Goal: Communication & Community: Participate in discussion

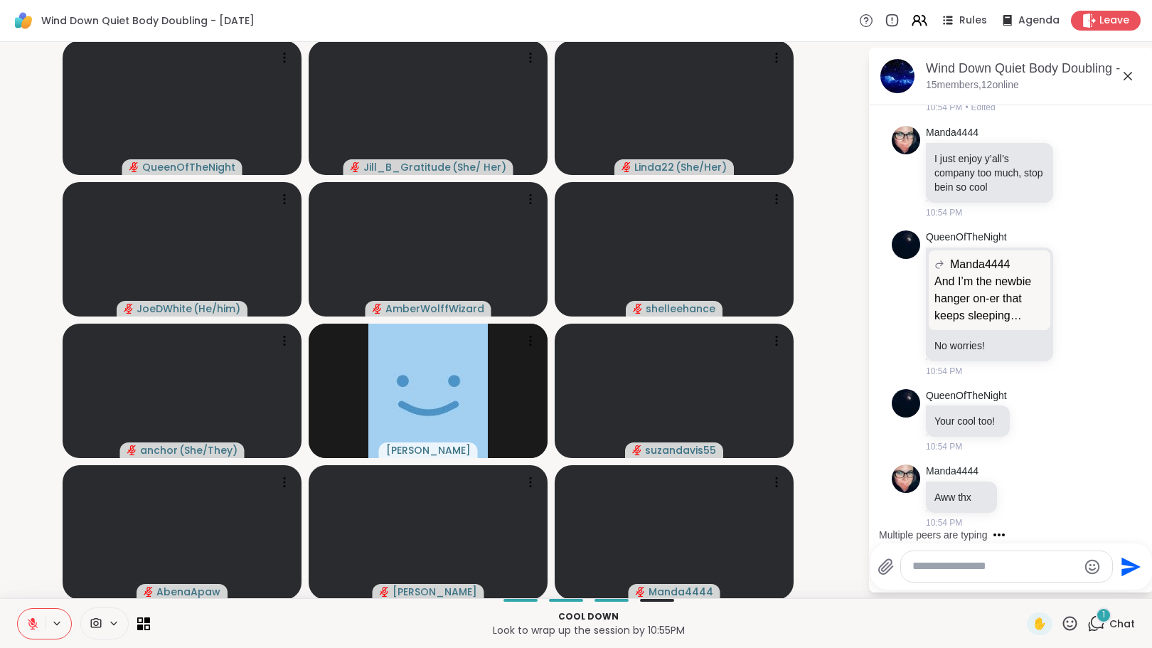
scroll to position [2654, 0]
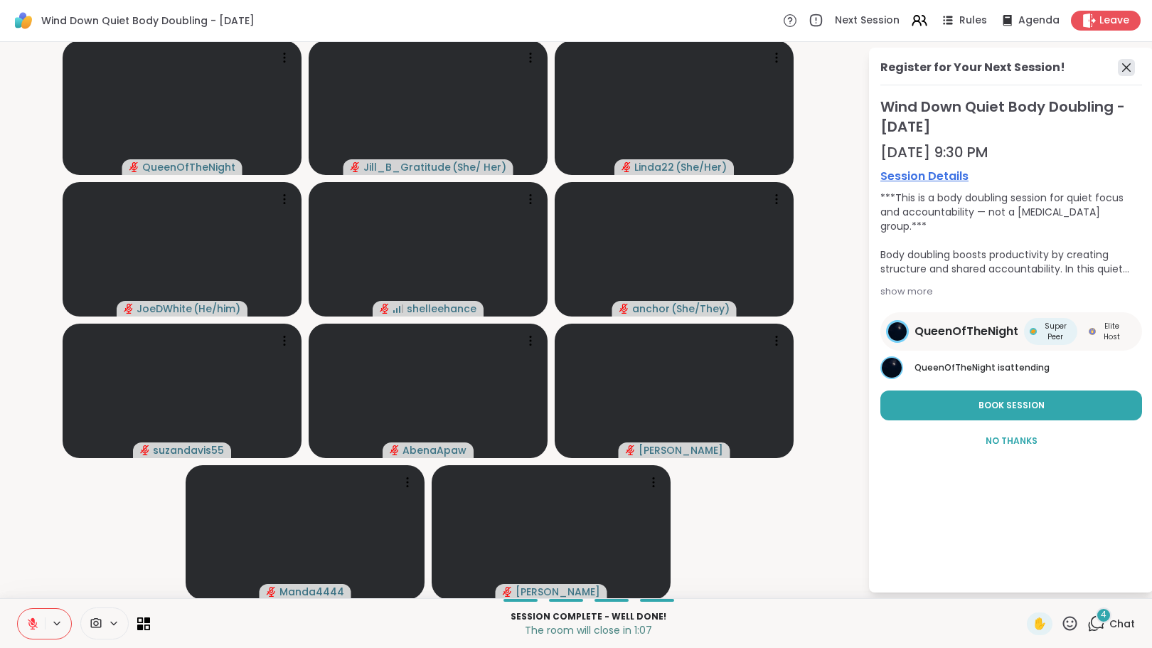
click at [1117, 65] on icon at bounding box center [1125, 67] width 17 height 17
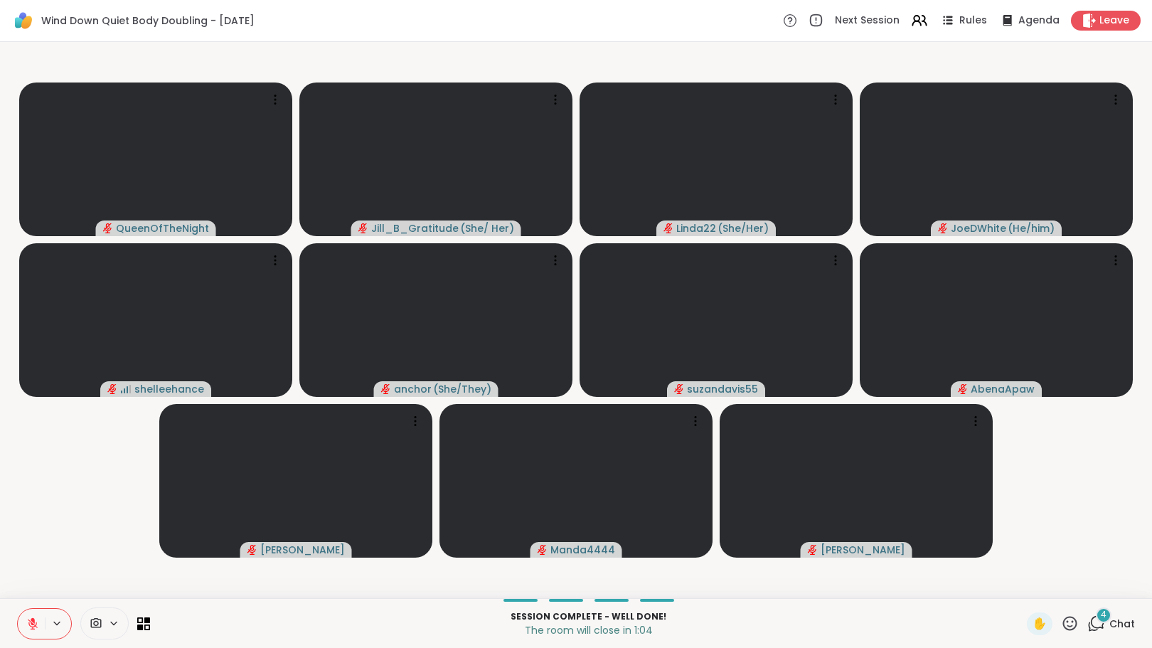
click at [1087, 615] on icon at bounding box center [1096, 623] width 18 height 18
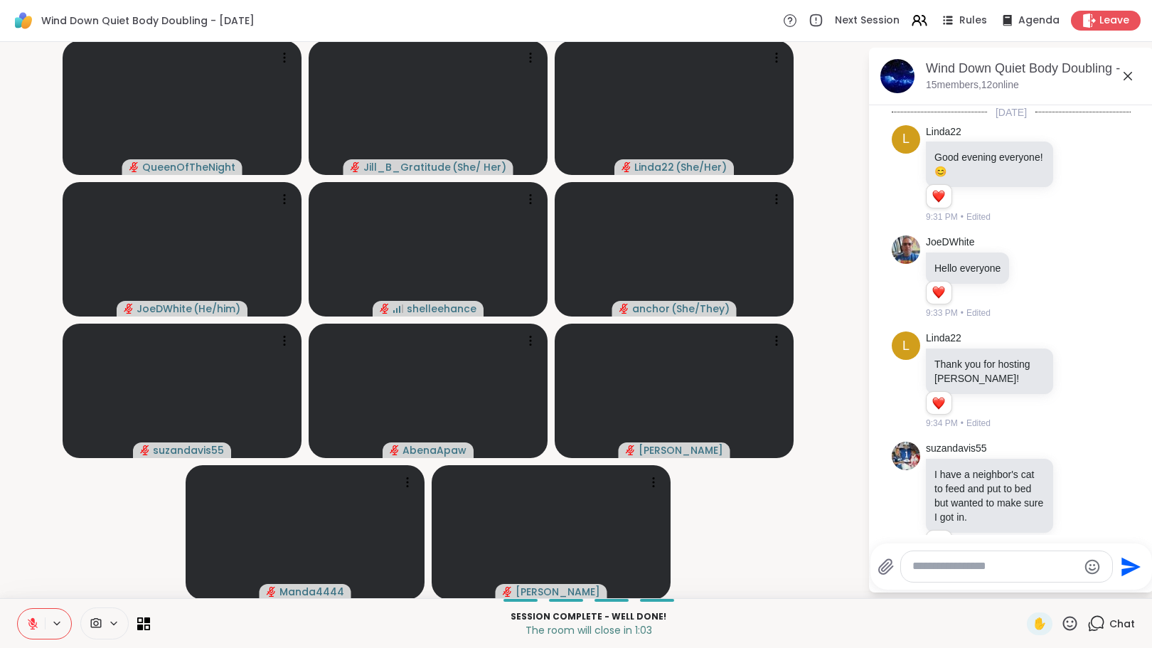
scroll to position [3069, 0]
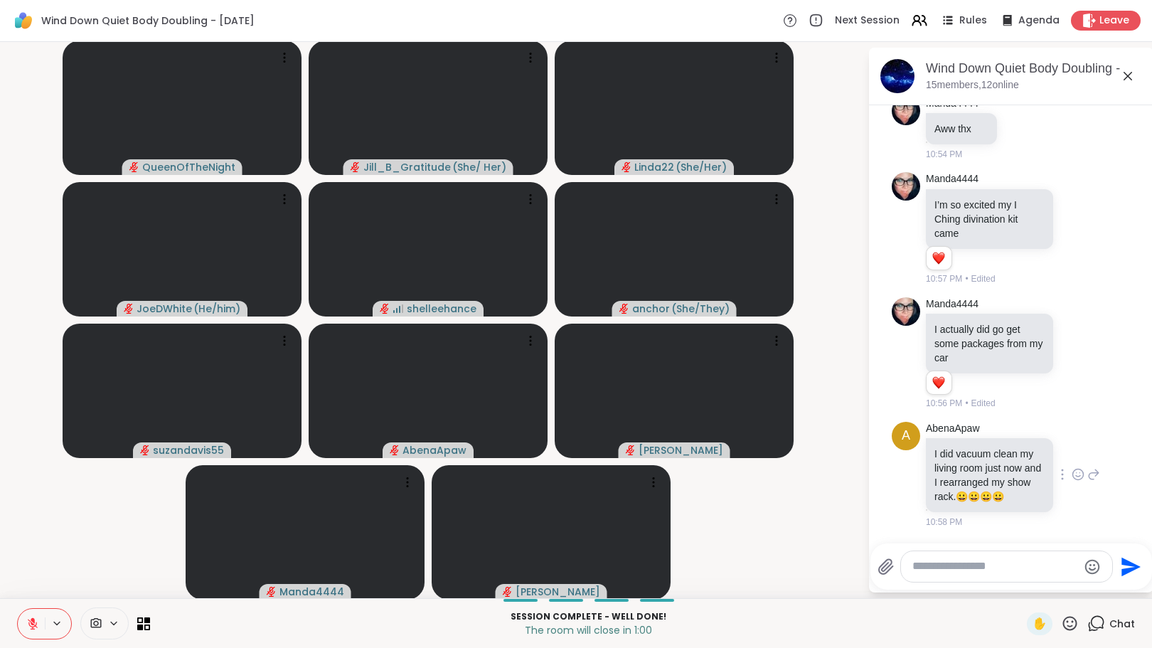
click at [1060, 468] on div at bounding box center [1078, 474] width 44 height 17
click at [1071, 468] on icon at bounding box center [1077, 474] width 13 height 14
click at [1071, 445] on div "Select Reaction: Heart" at bounding box center [1077, 451] width 13 height 13
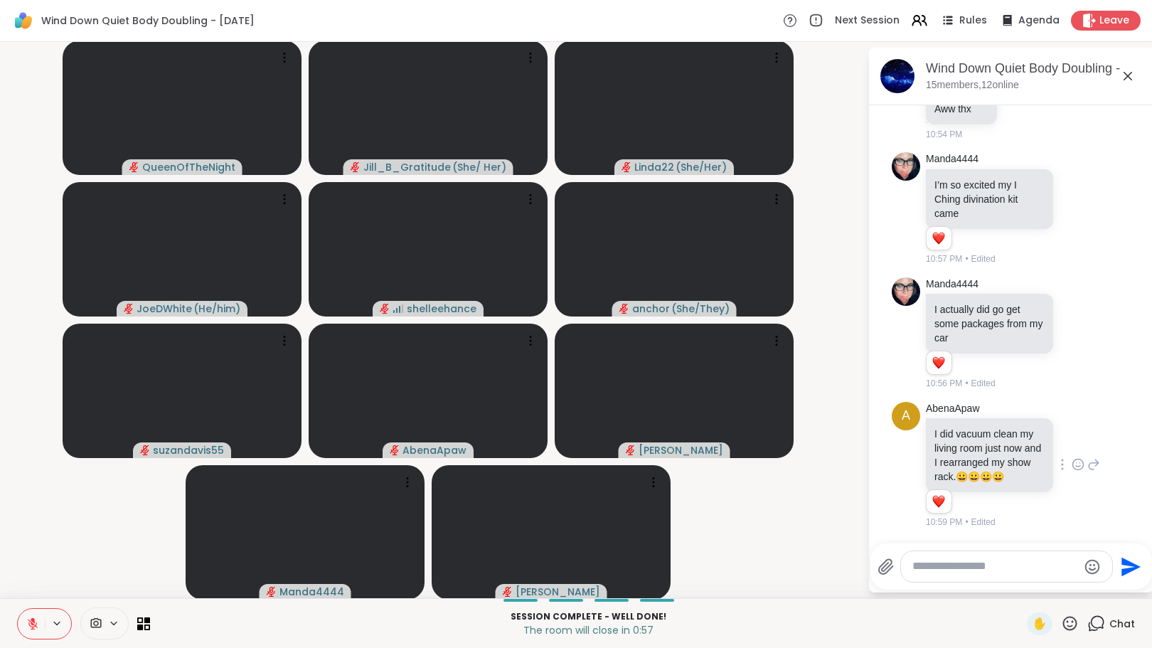
scroll to position [3090, 0]
click at [1071, 326] on icon at bounding box center [1077, 333] width 13 height 14
click at [1071, 304] on div "Select Reaction: Heart" at bounding box center [1077, 310] width 13 height 13
click at [1071, 201] on icon at bounding box center [1077, 208] width 13 height 14
click at [1071, 179] on div "Select Reaction: Heart" at bounding box center [1077, 185] width 13 height 13
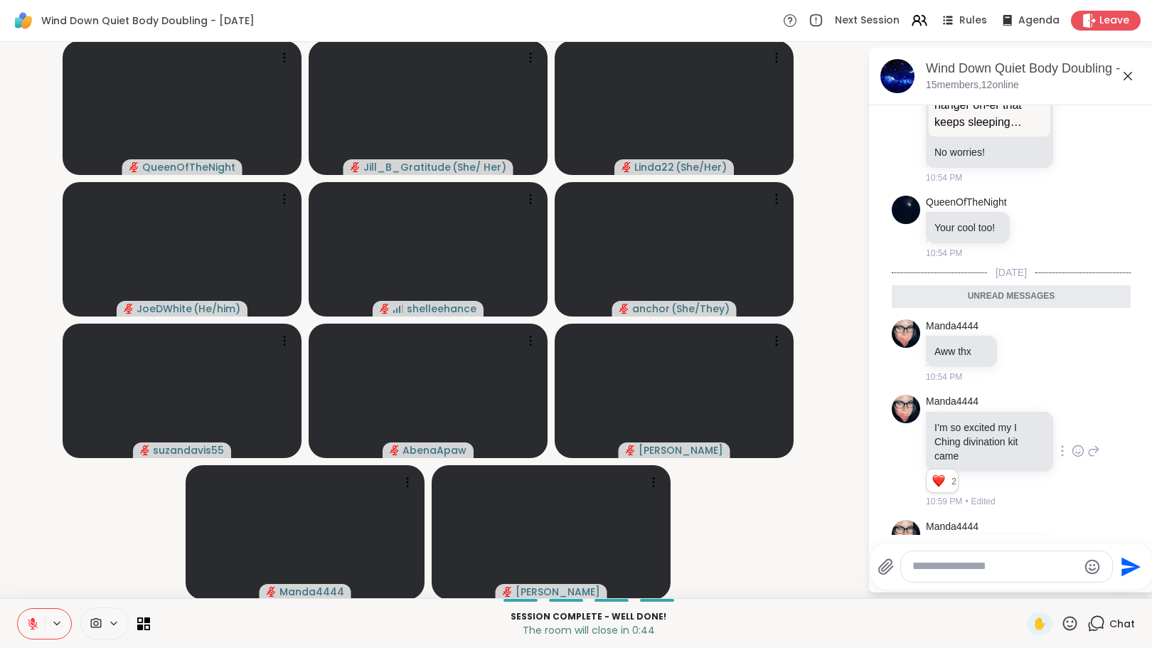
scroll to position [2656, 0]
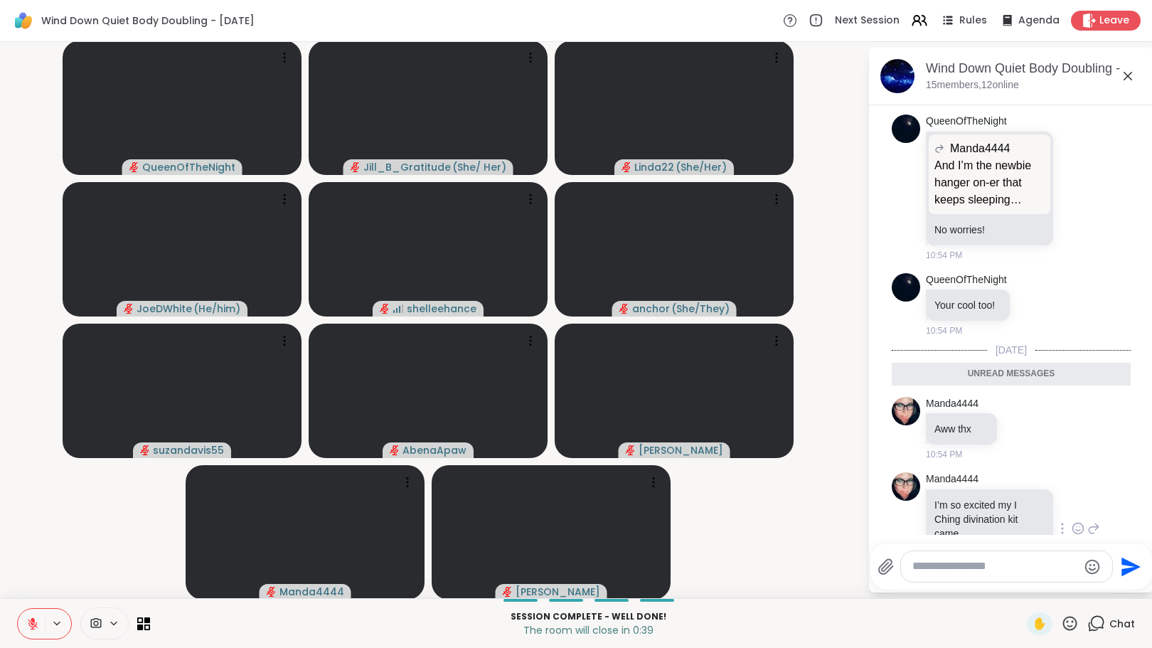
click at [1071, 63] on icon at bounding box center [1077, 56] width 13 height 14
click at [1071, 40] on div "Select Reaction: Heart" at bounding box center [1077, 33] width 13 height 13
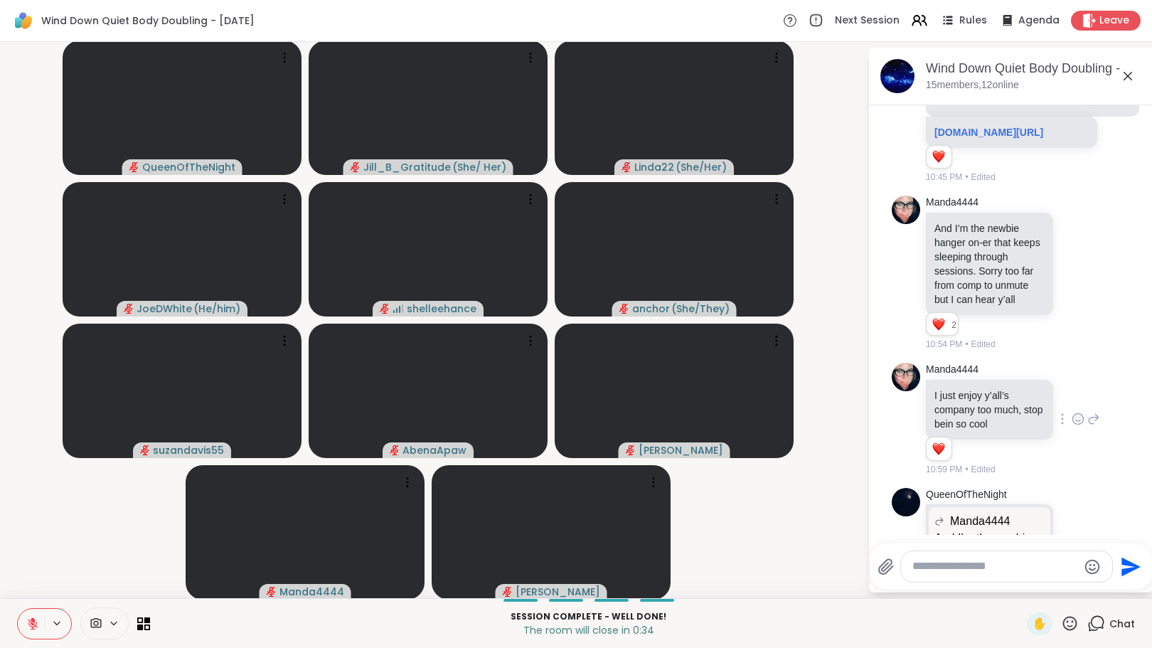
scroll to position [2307, 0]
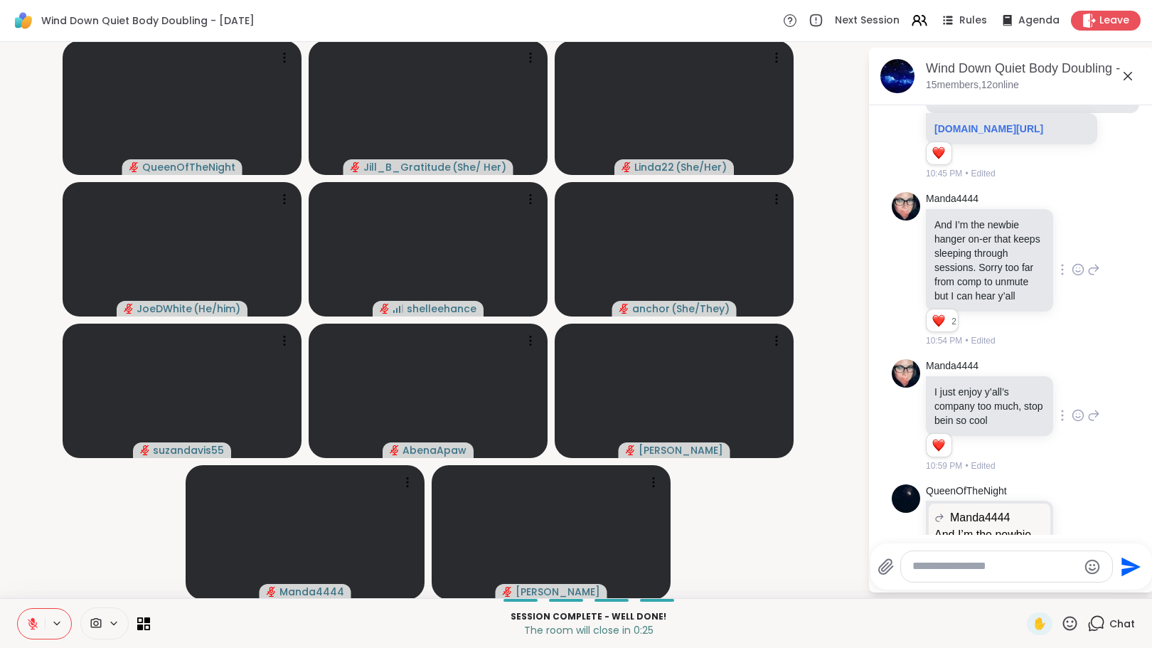
click at [1089, 274] on icon at bounding box center [1094, 269] width 10 height 10
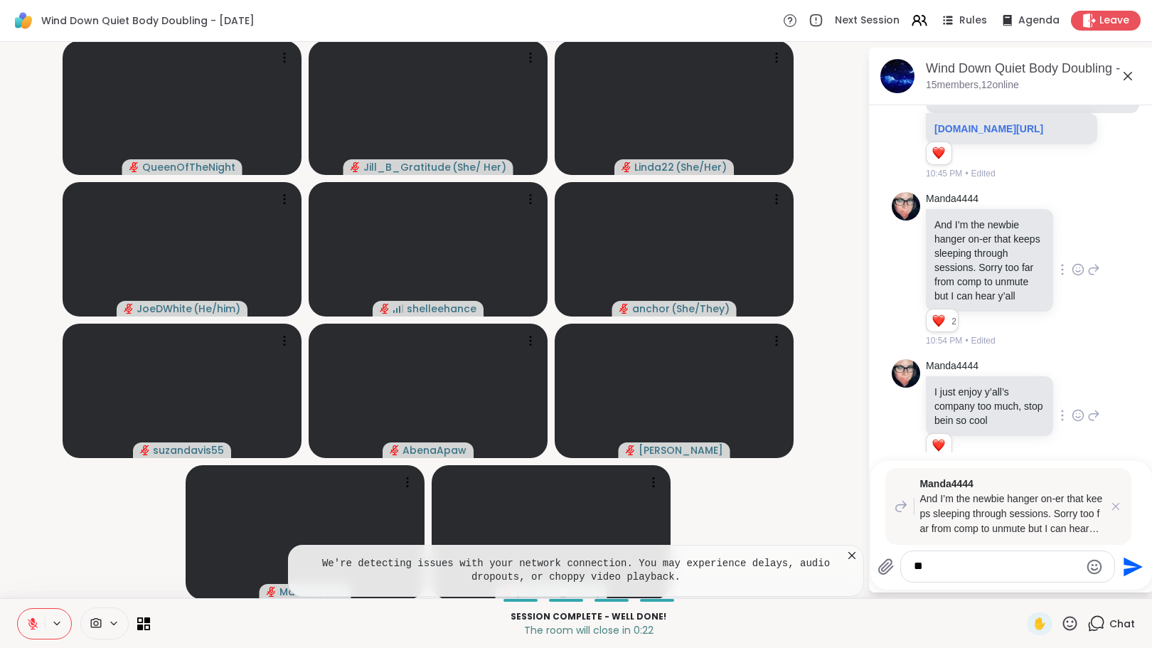
type textarea "*"
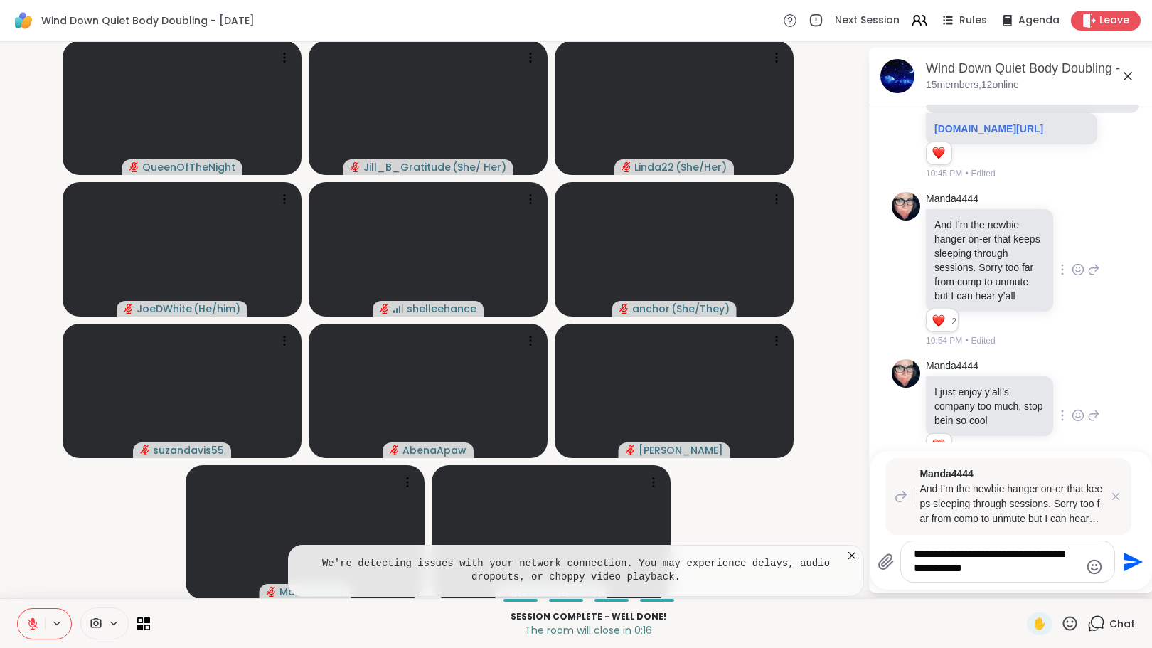
type textarea "**********"
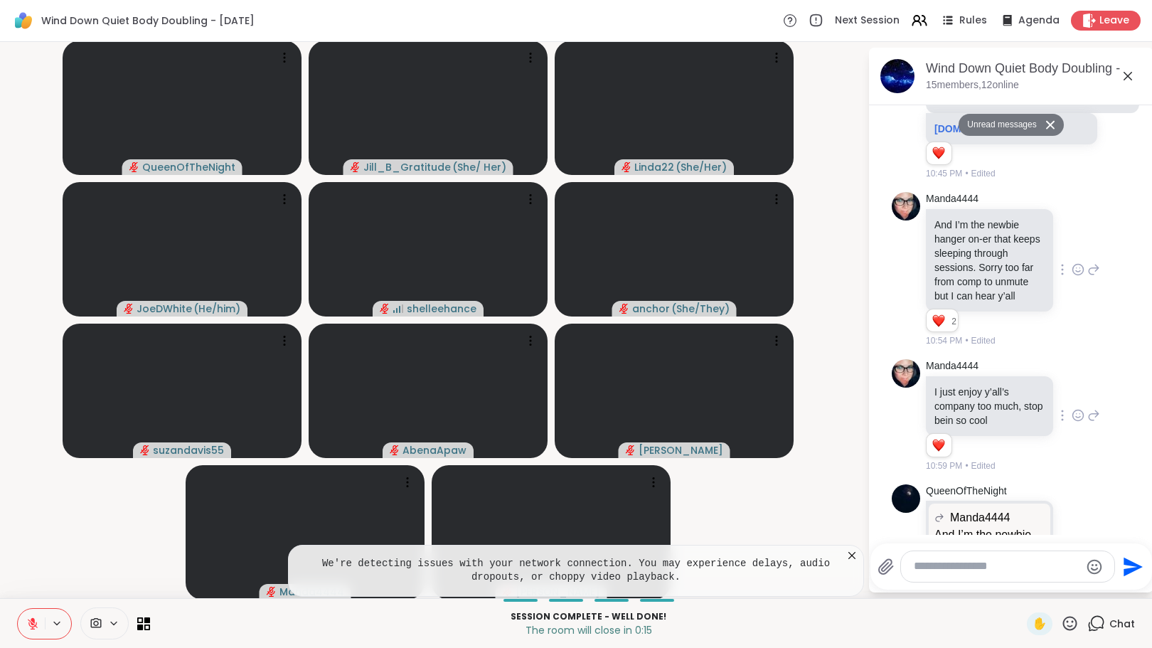
scroll to position [3263, 0]
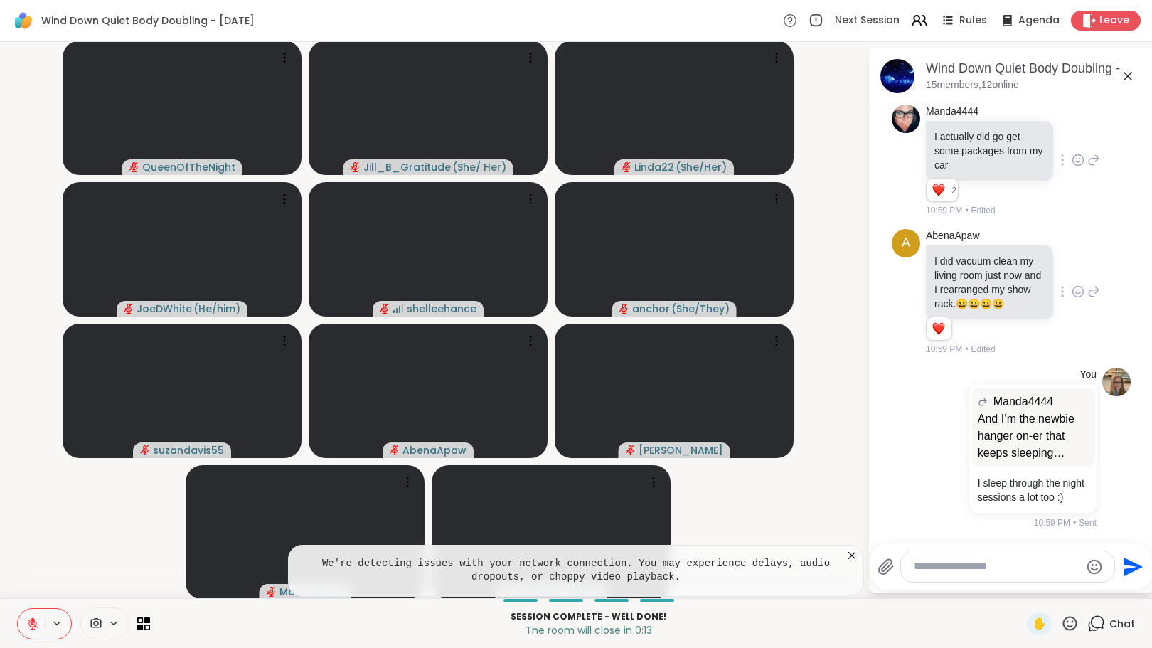
click at [844, 551] on icon at bounding box center [851, 555] width 14 height 14
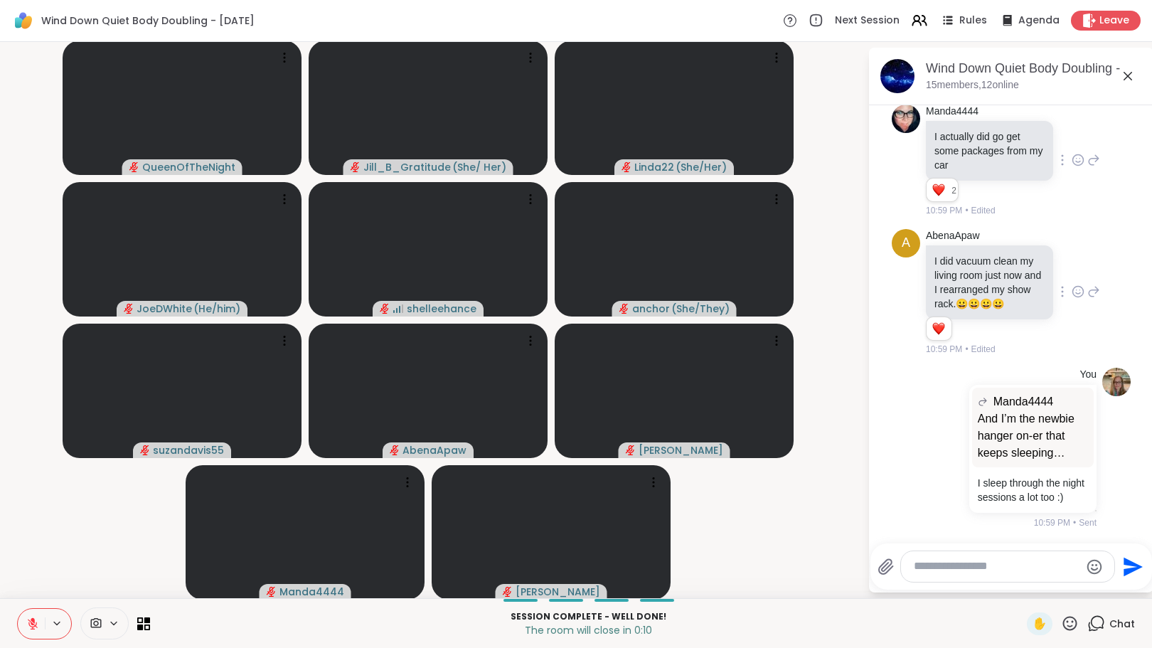
click at [925, 567] on textarea "Type your message" at bounding box center [996, 566] width 166 height 15
type textarea "**********"
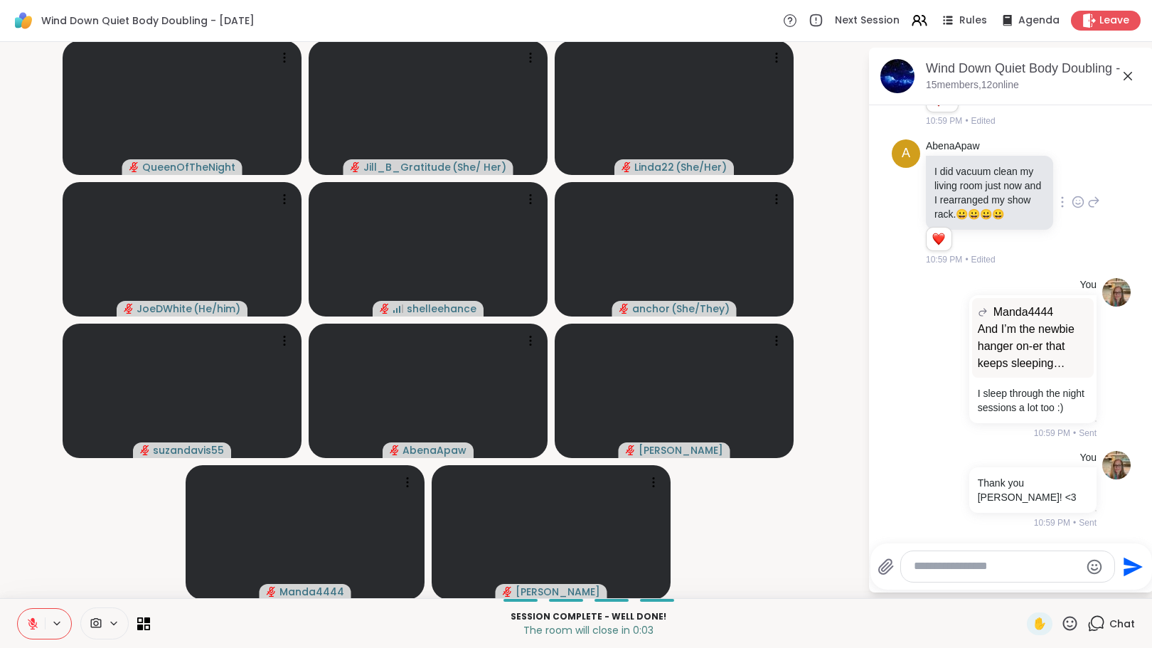
scroll to position [3353, 0]
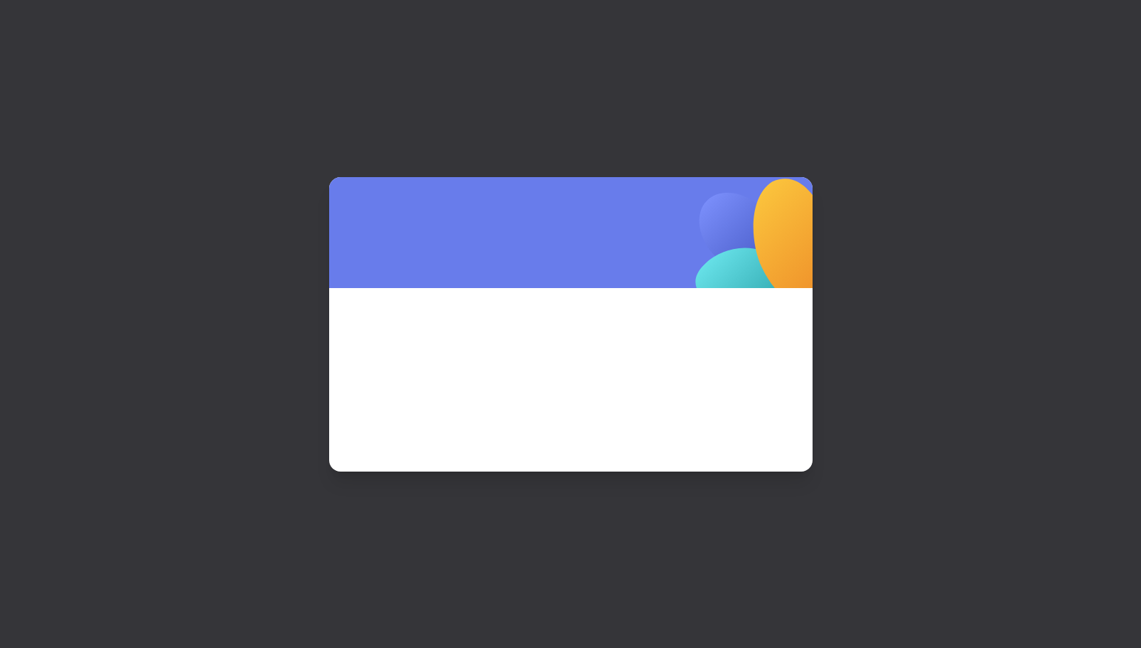
click at [1084, 16] on div at bounding box center [570, 324] width 1141 height 648
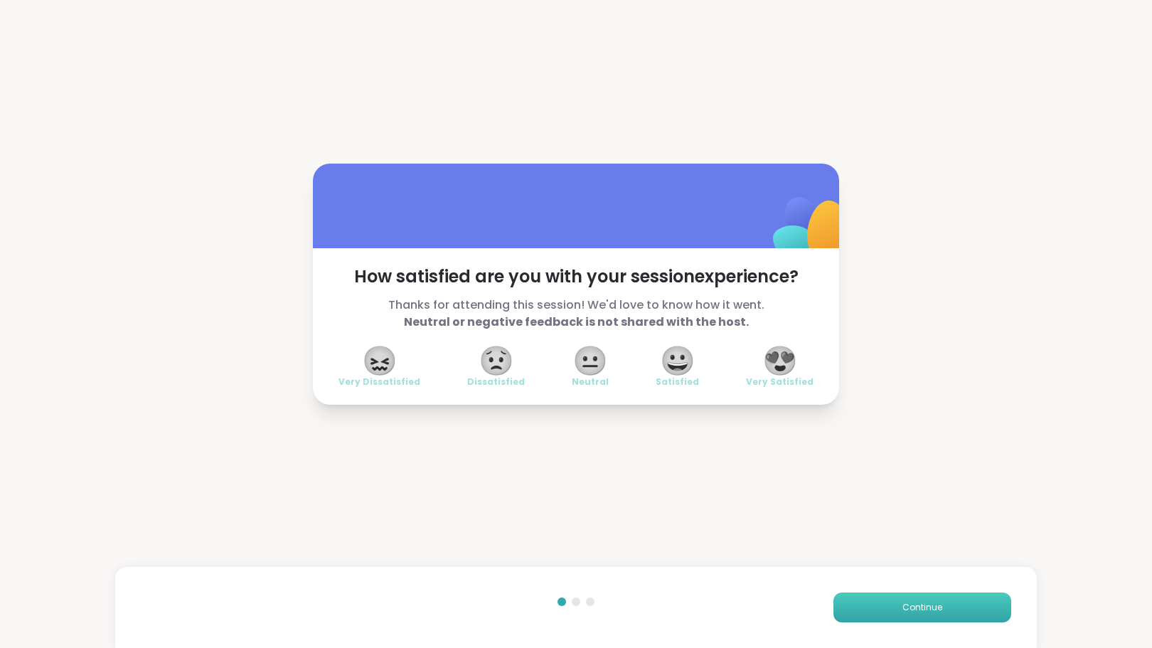
click at [877, 606] on button "Continue" at bounding box center [922, 607] width 178 height 30
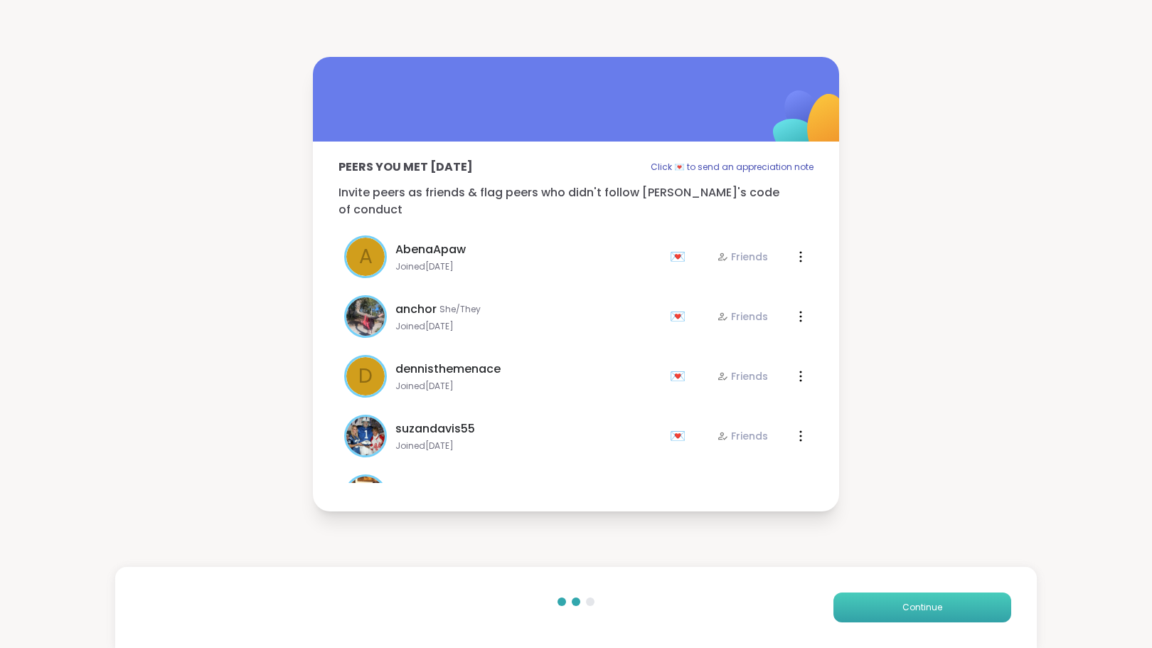
click at [877, 606] on button "Continue" at bounding box center [922, 607] width 178 height 30
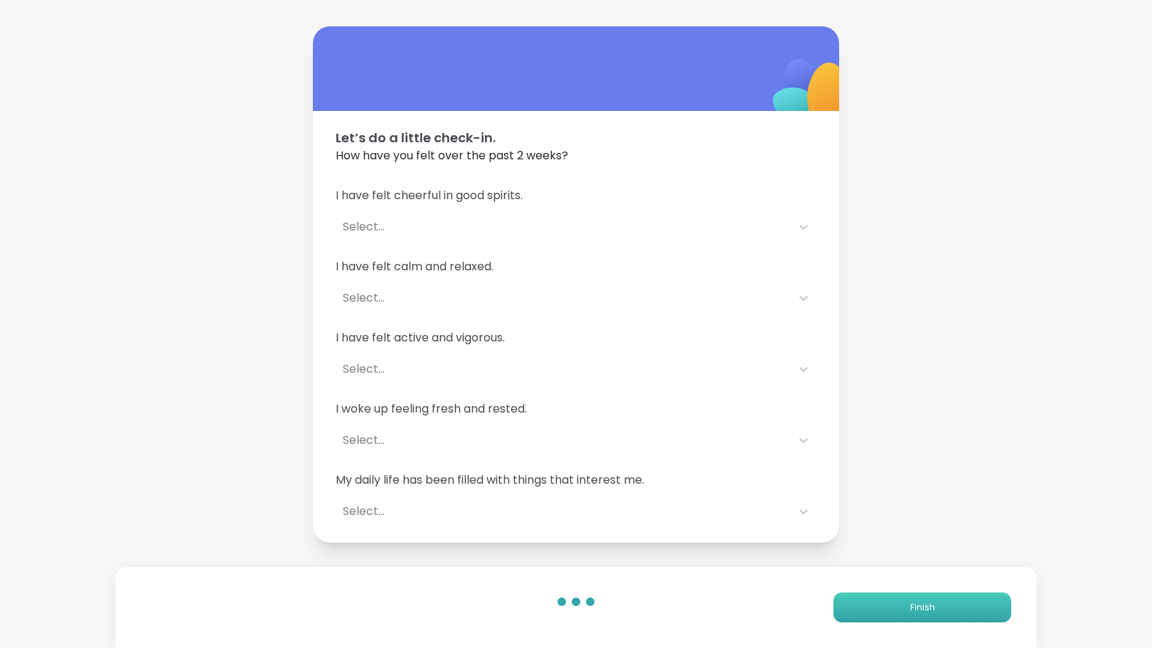
click at [877, 606] on button "Finish" at bounding box center [922, 607] width 178 height 30
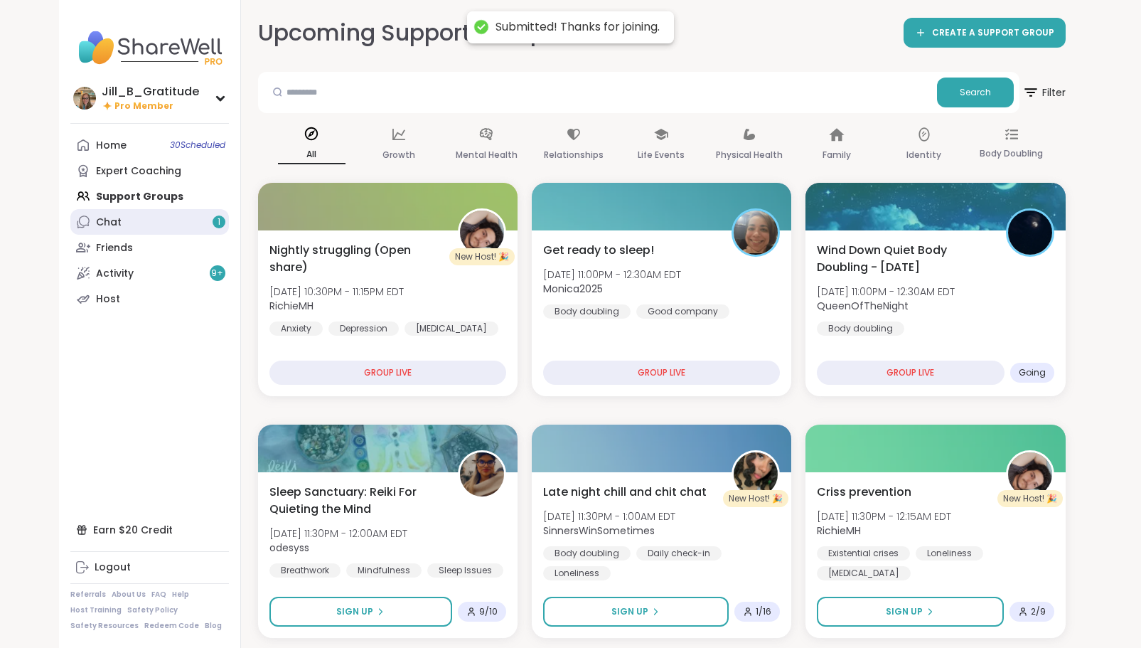
click at [190, 227] on link "Chat 1" at bounding box center [149, 222] width 159 height 26
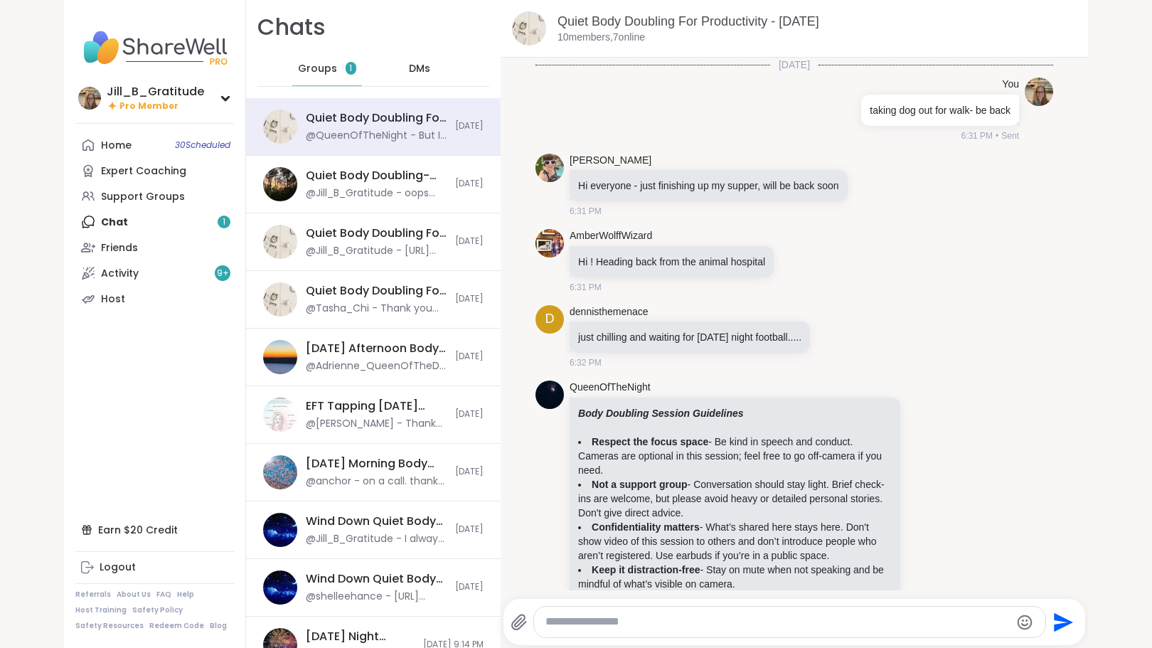
scroll to position [3037, 0]
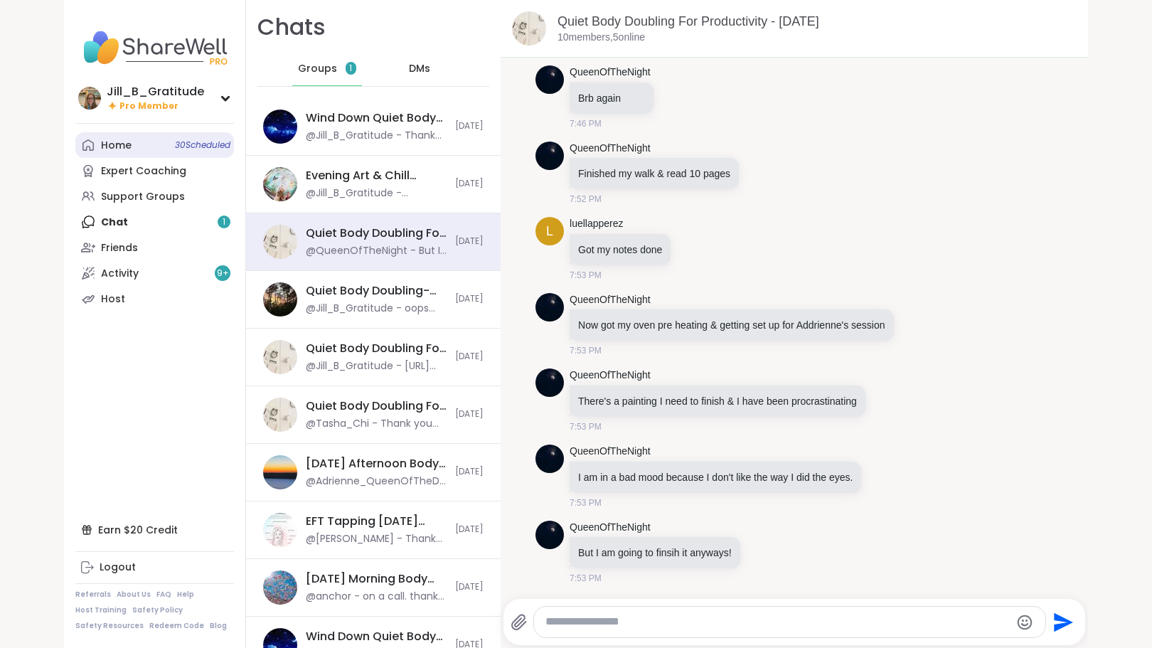
click at [189, 156] on link "Home 30 Scheduled" at bounding box center [154, 145] width 159 height 26
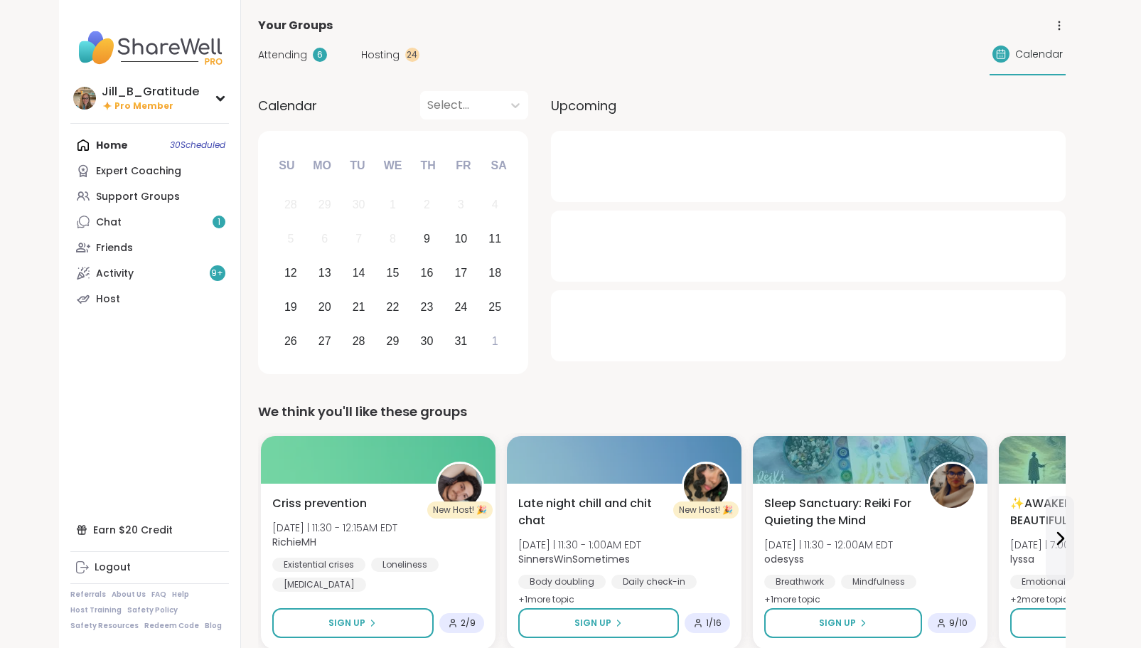
click at [285, 49] on span "Attending" at bounding box center [282, 55] width 49 height 15
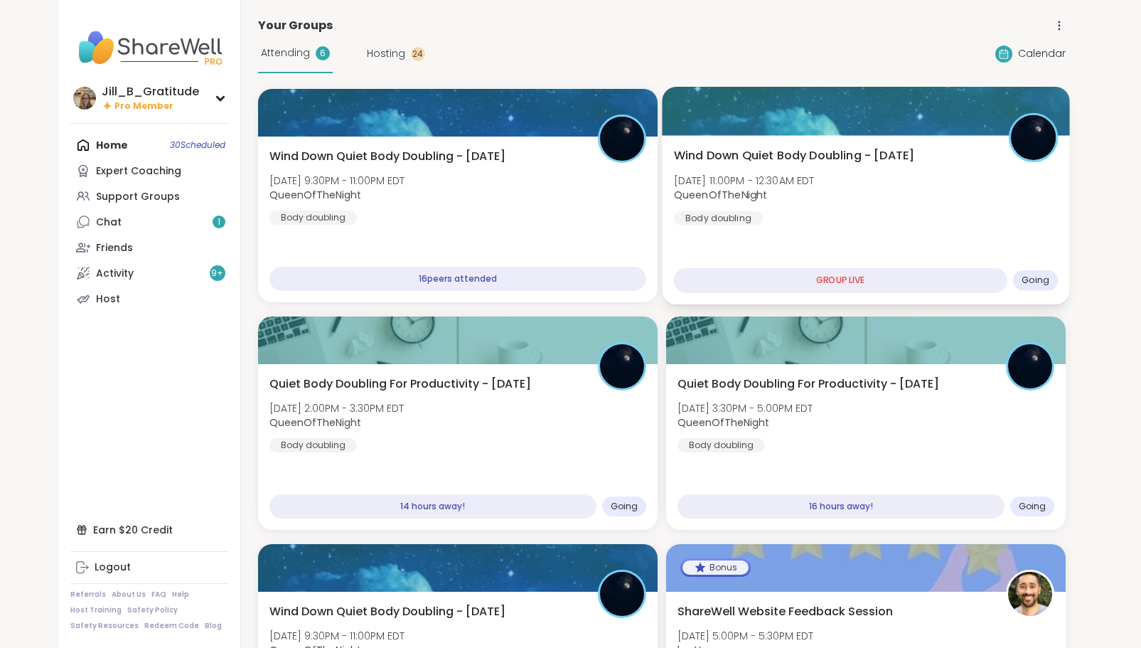
click at [832, 222] on div "Wind Down Quiet Body Doubling - Thursday Thu, Oct 09 | 11:00PM - 12:30AM EDT Qu…" at bounding box center [865, 186] width 385 height 78
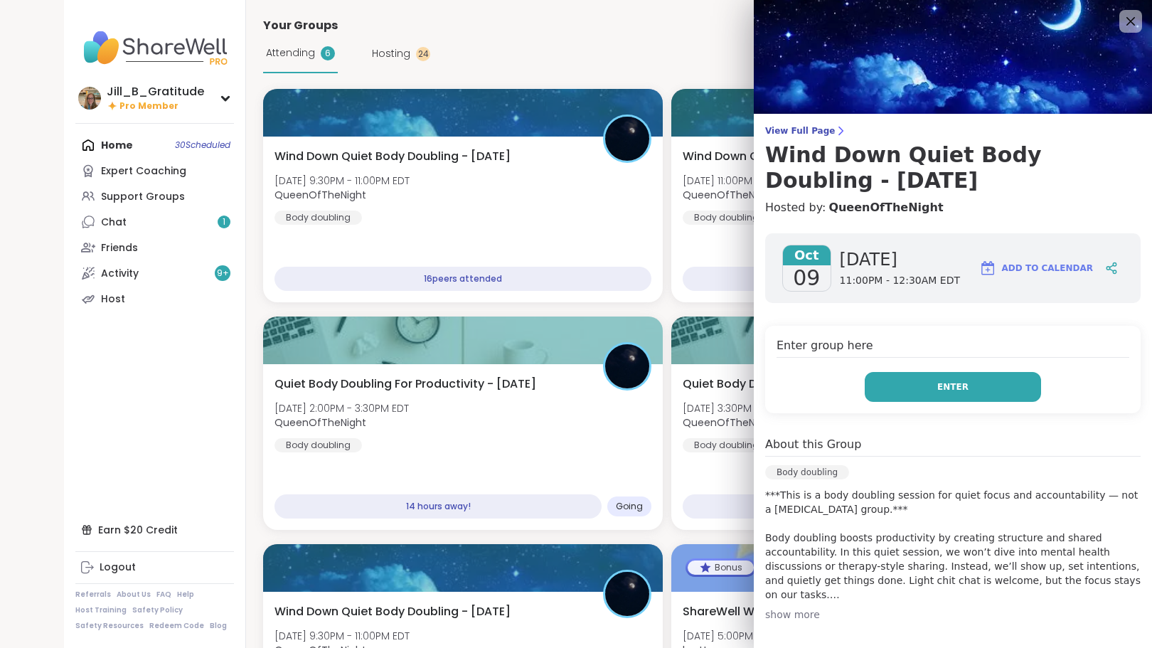
click at [908, 390] on button "Enter" at bounding box center [952, 387] width 176 height 30
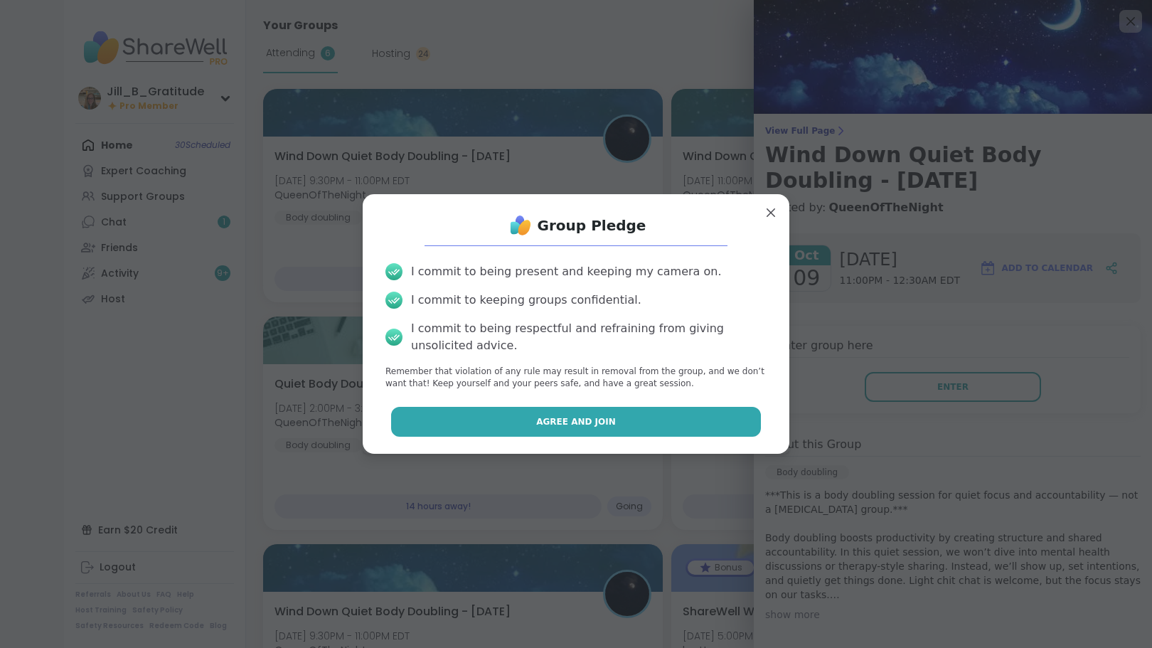
click at [650, 424] on button "Agree and Join" at bounding box center [576, 422] width 370 height 30
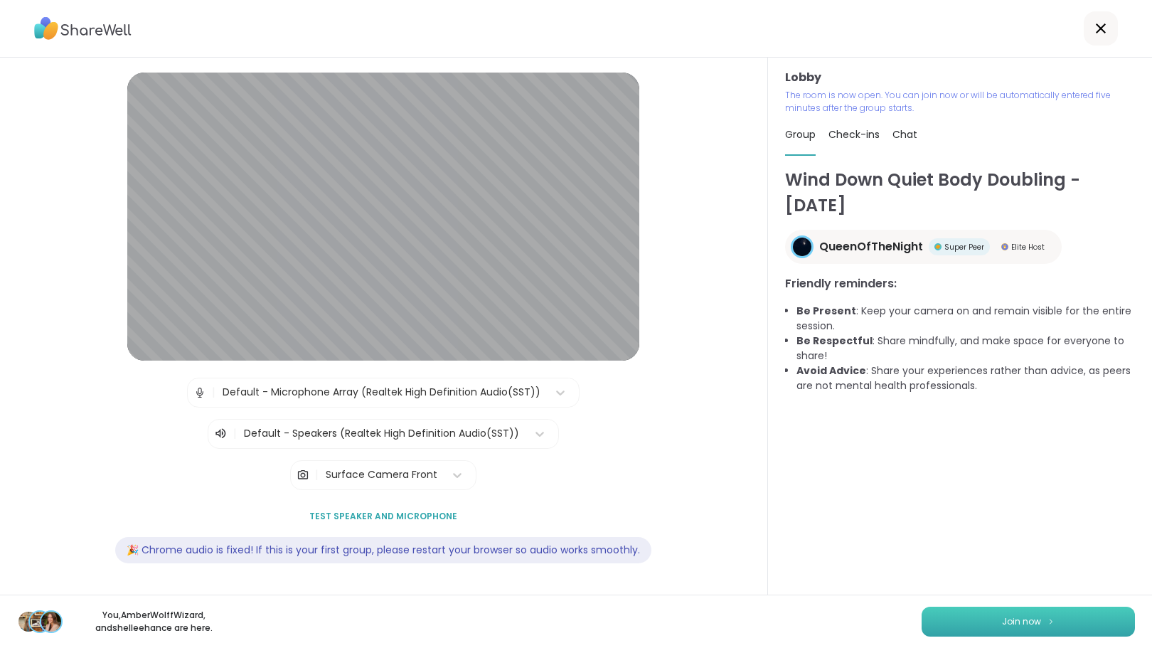
click at [990, 623] on button "Join now" at bounding box center [1027, 621] width 213 height 30
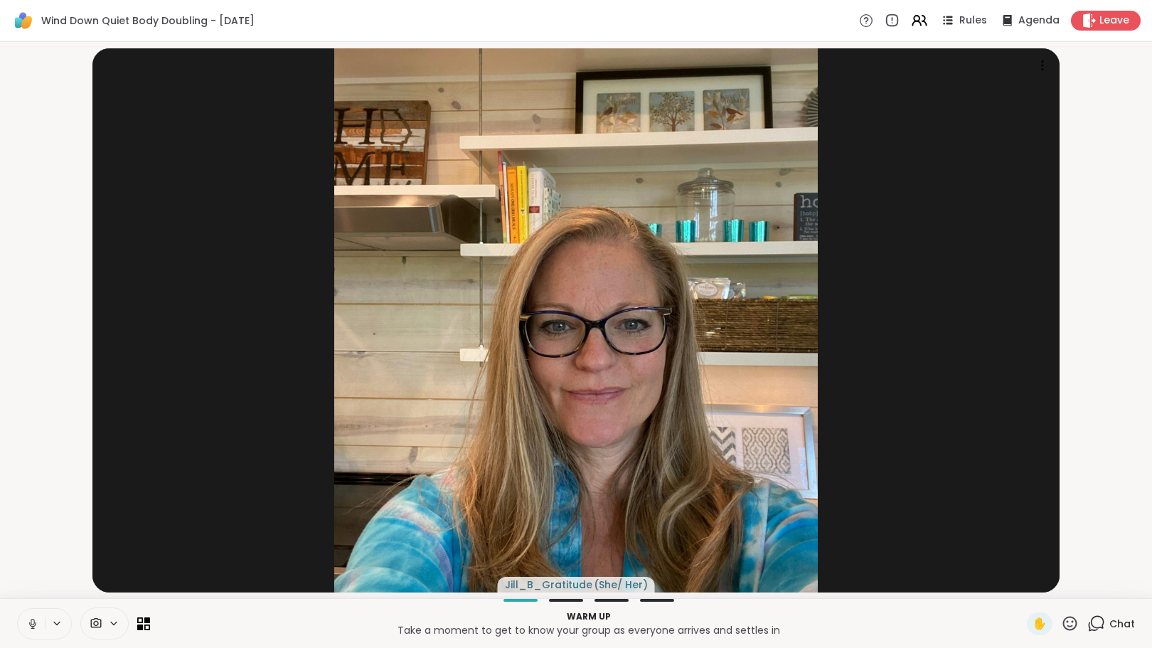
click at [1093, 624] on icon at bounding box center [1097, 622] width 14 height 13
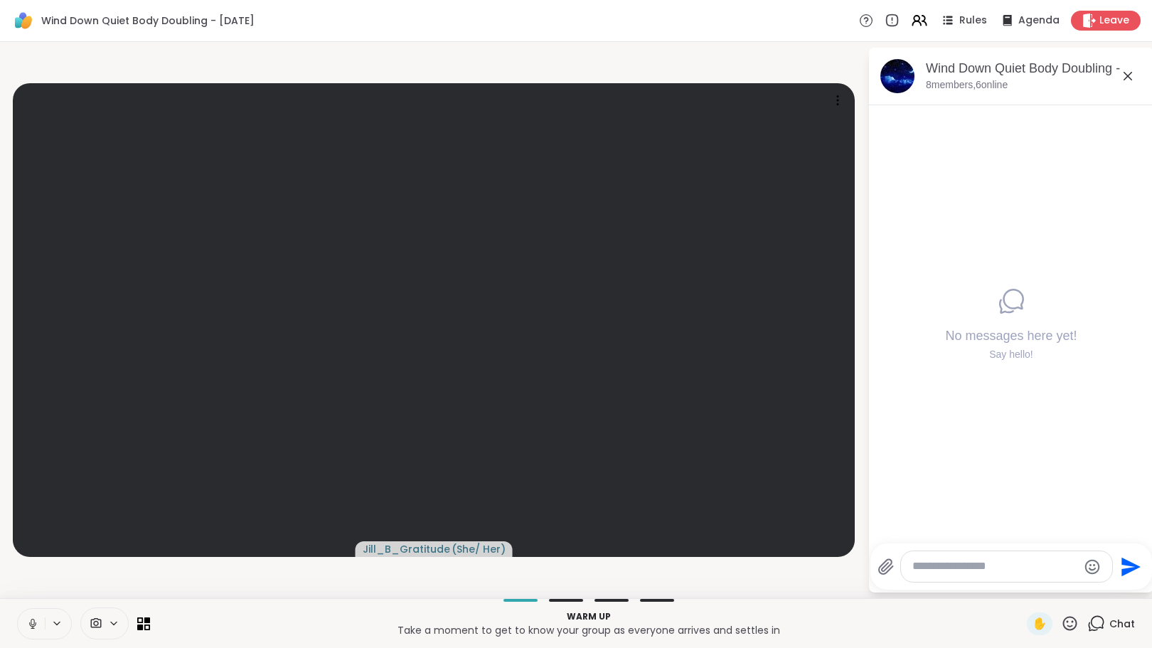
click at [31, 622] on icon at bounding box center [33, 621] width 4 height 6
click at [945, 573] on textarea "Type your message" at bounding box center [995, 566] width 166 height 15
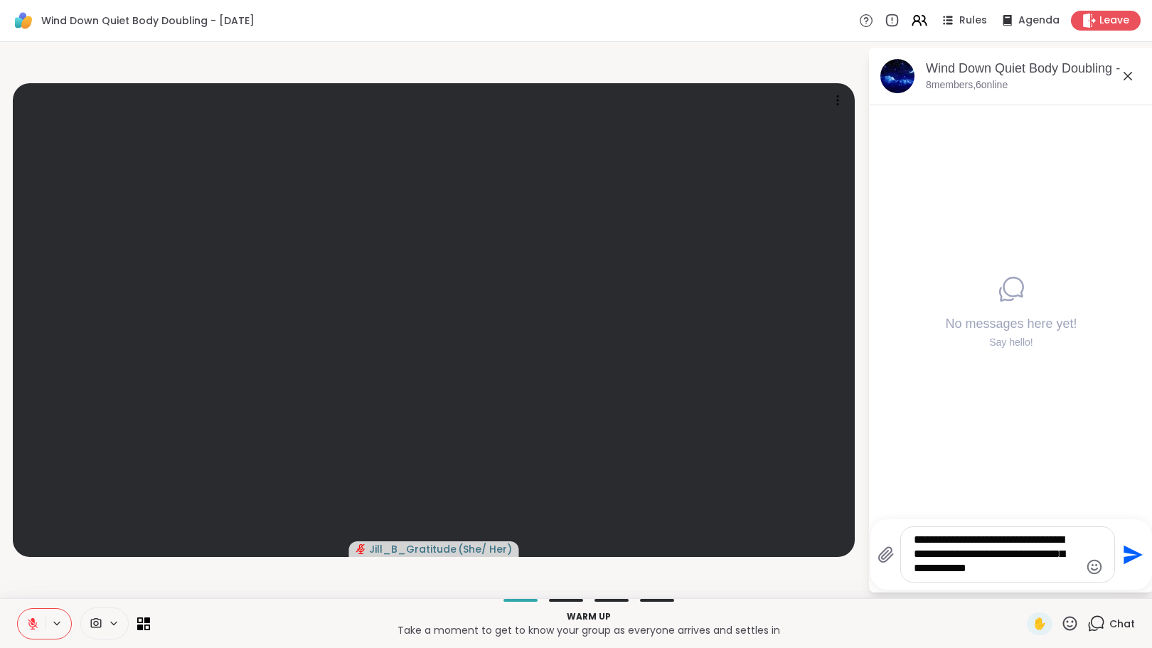
type textarea "**********"
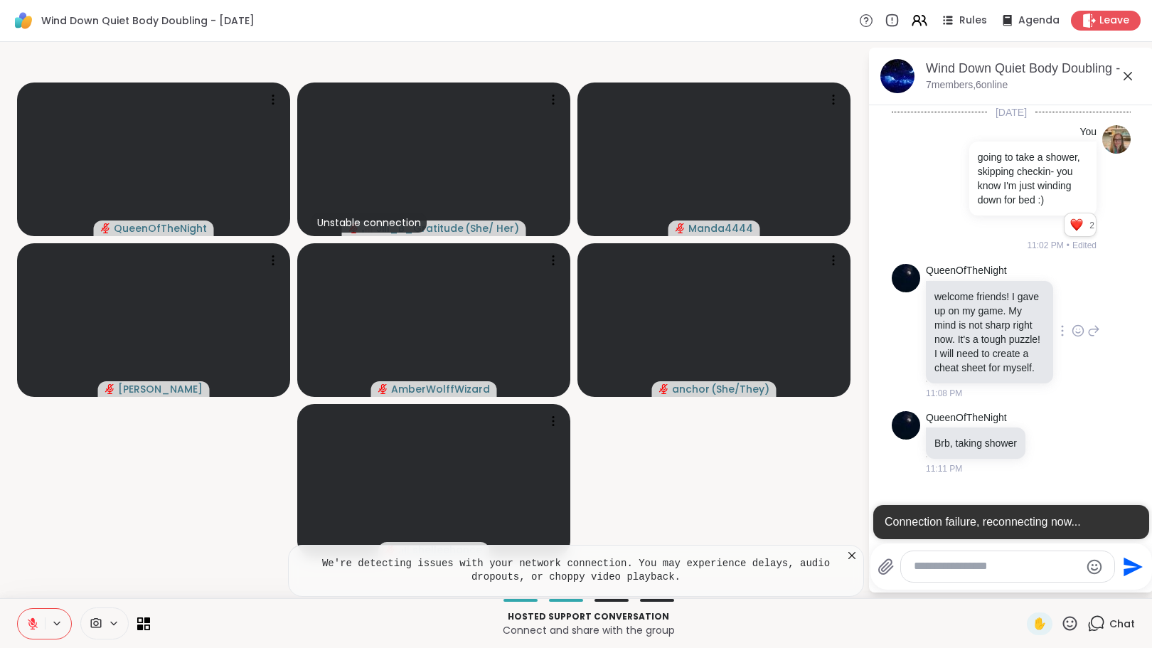
click at [1075, 336] on icon at bounding box center [1078, 331] width 11 height 11
click at [1071, 314] on div "Select Reaction: Heart" at bounding box center [1077, 307] width 13 height 13
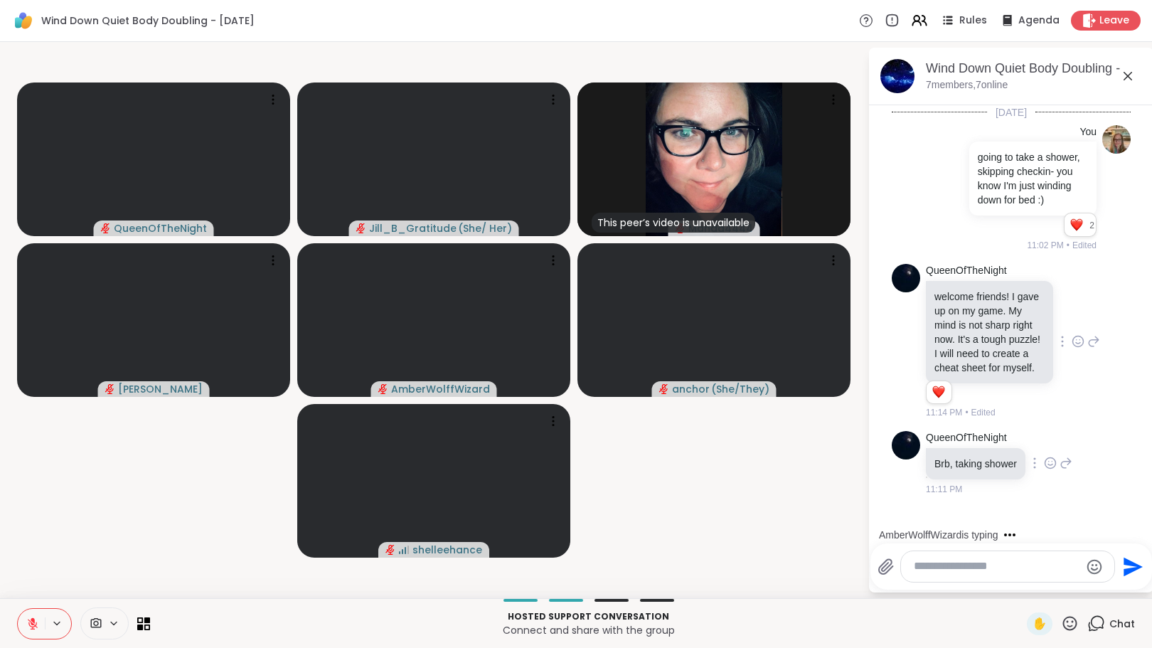
scroll to position [85, 0]
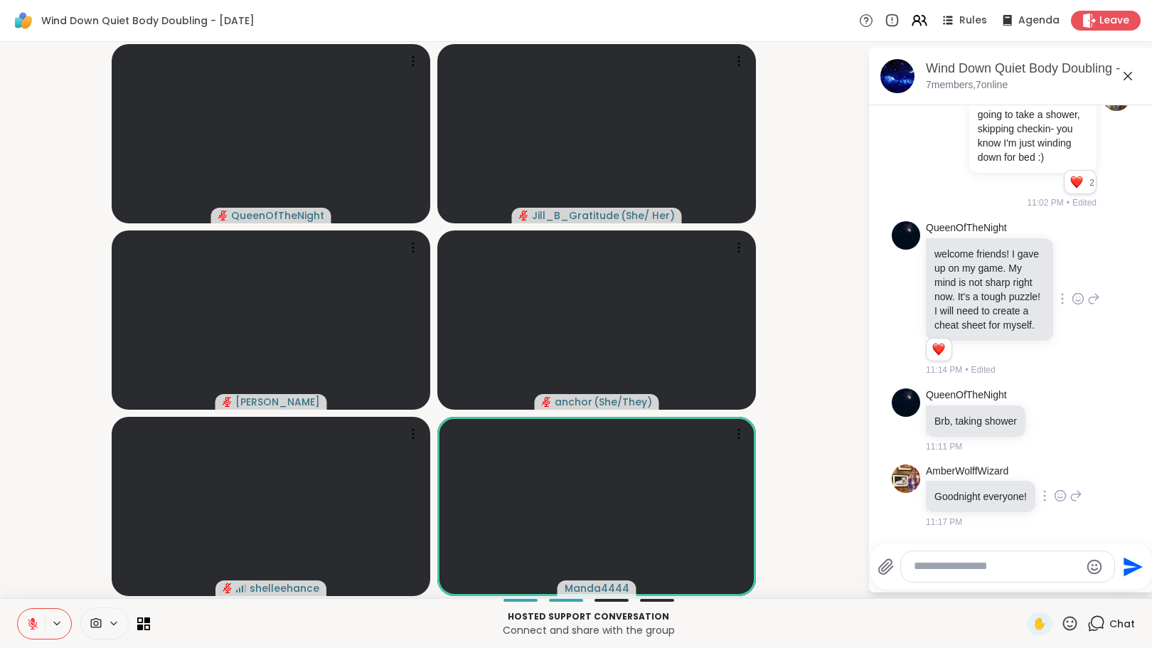
click at [1061, 496] on icon at bounding box center [1059, 495] width 13 height 14
click at [1057, 471] on div "Select Reaction: Heart" at bounding box center [1059, 472] width 13 height 13
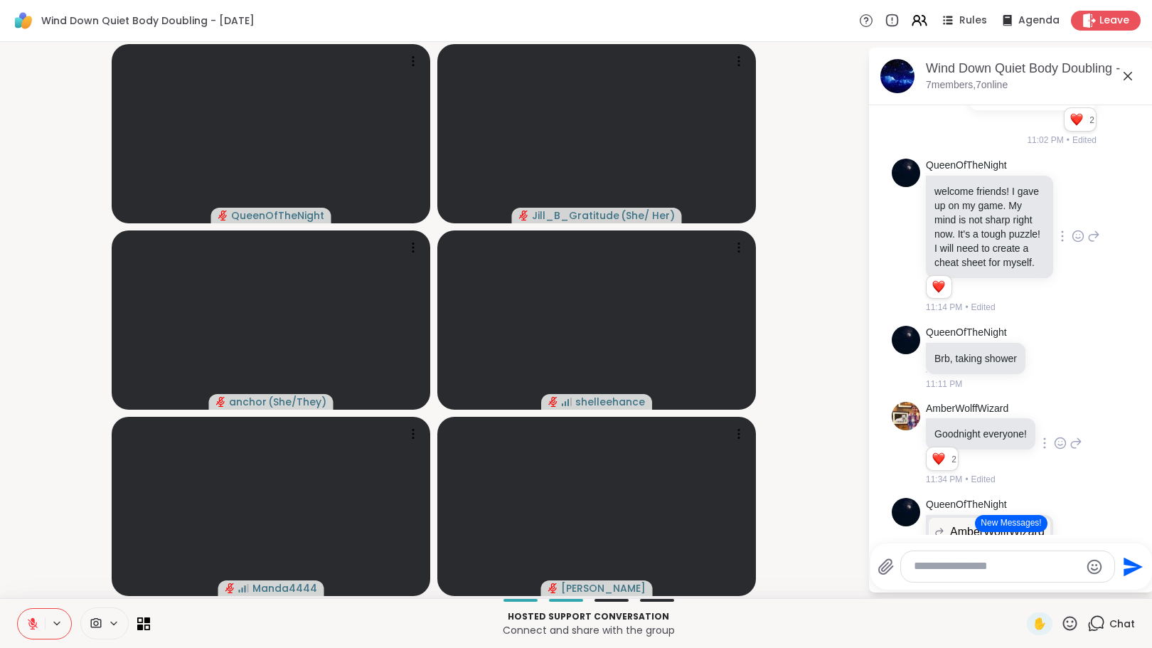
scroll to position [263, 0]
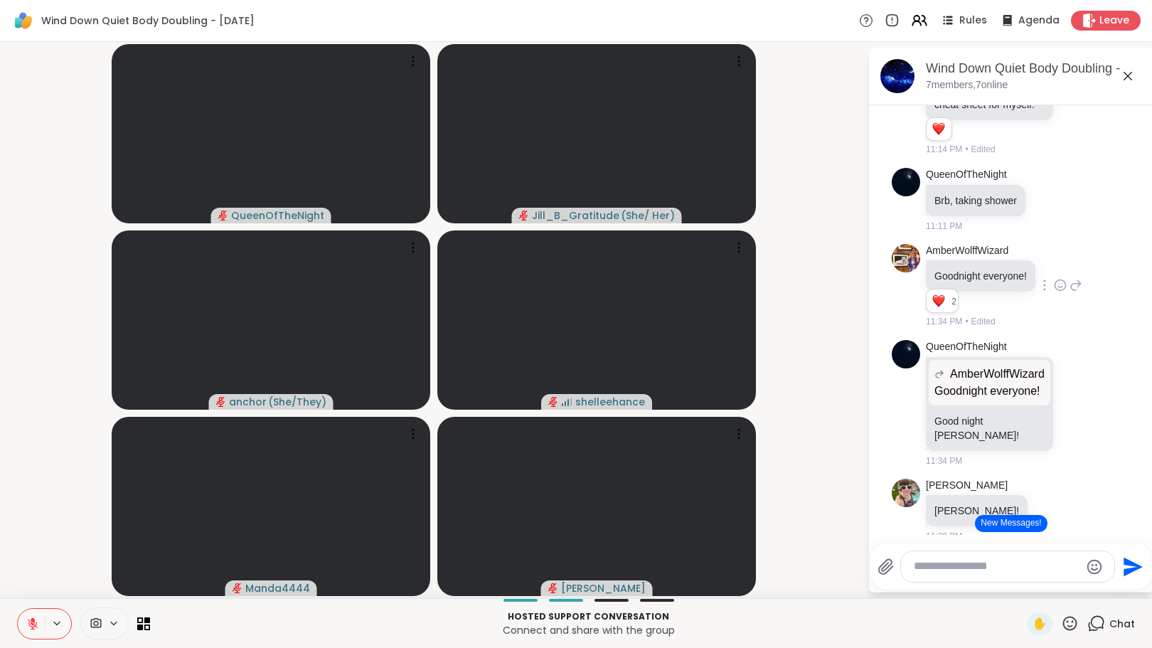
click at [1016, 520] on button "New Messages!" at bounding box center [1011, 523] width 72 height 17
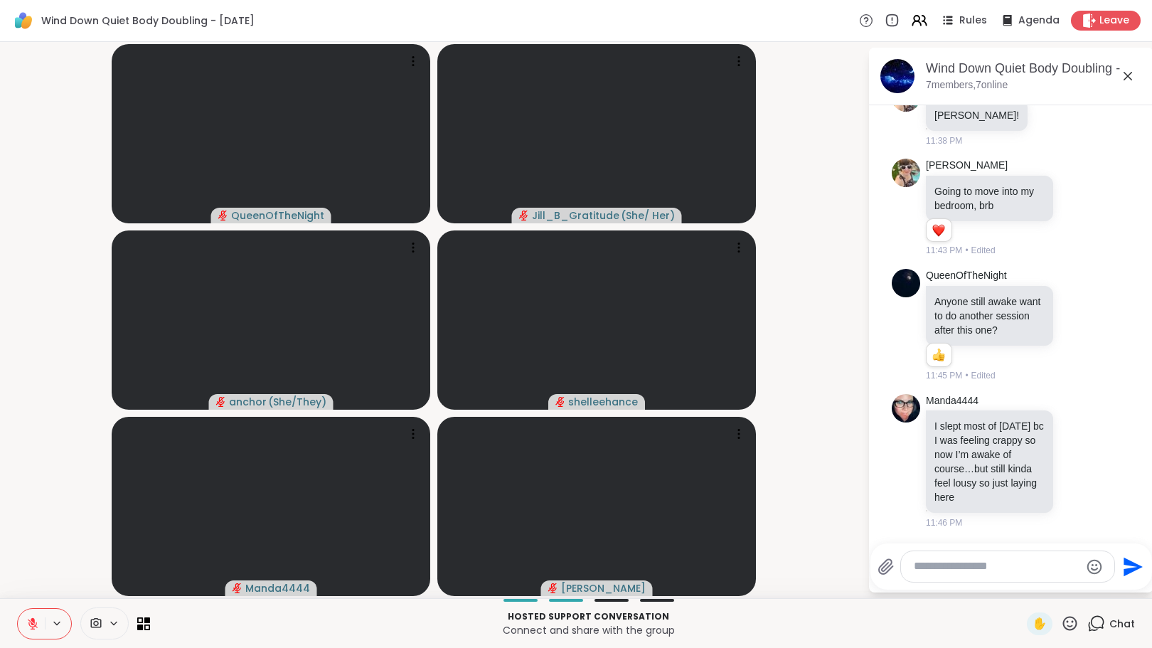
scroll to position [721, 0]
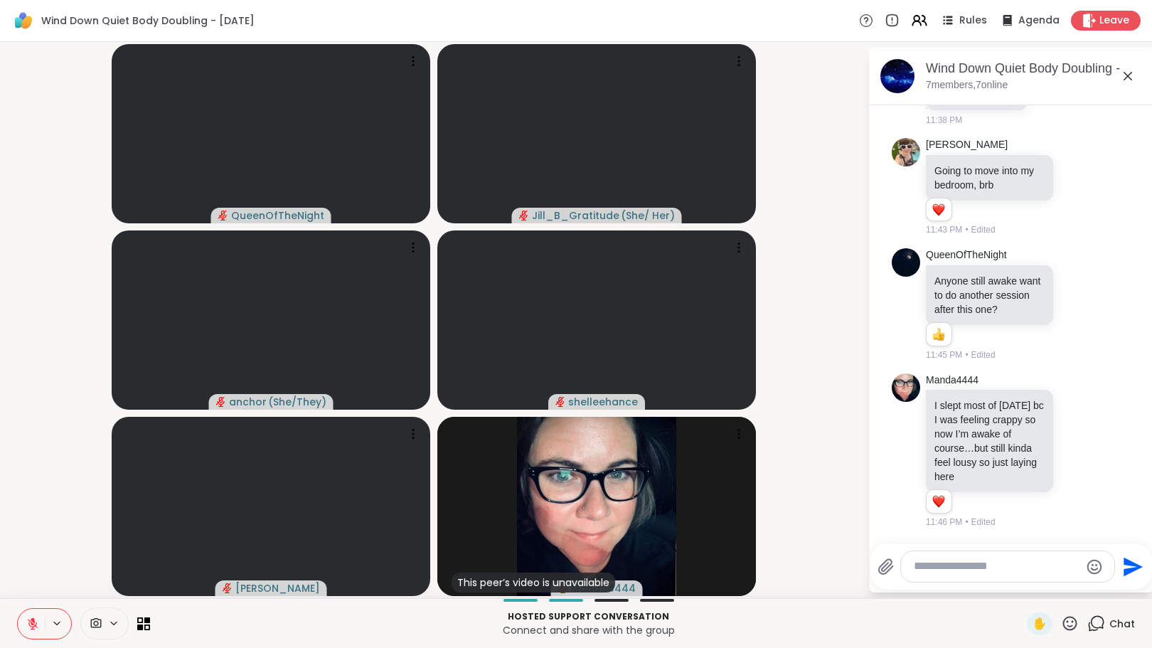
click at [940, 565] on textarea "Type your message" at bounding box center [996, 566] width 166 height 15
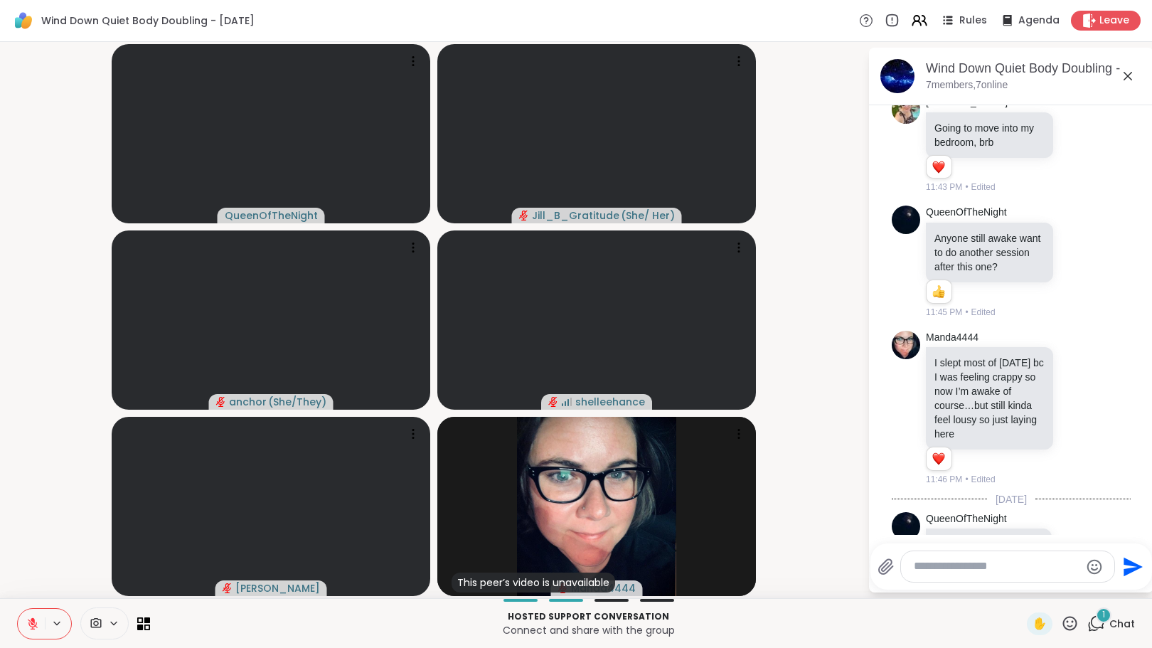
scroll to position [854, 0]
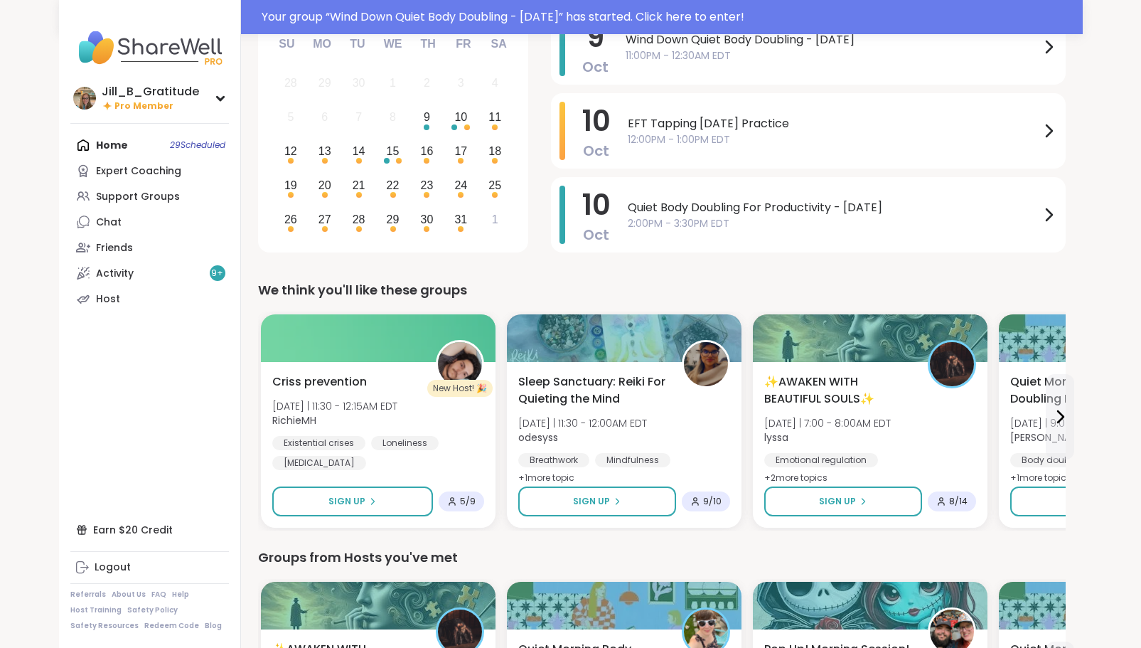
scroll to position [181, 0]
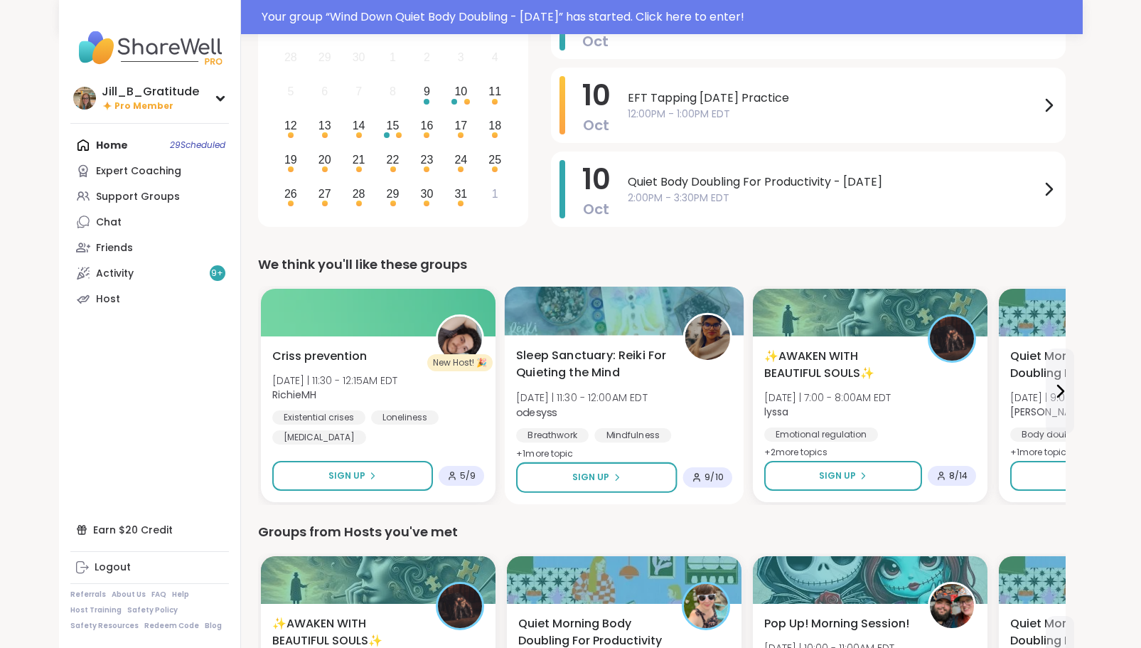
click at [596, 411] on span "odesyss" at bounding box center [582, 411] width 132 height 14
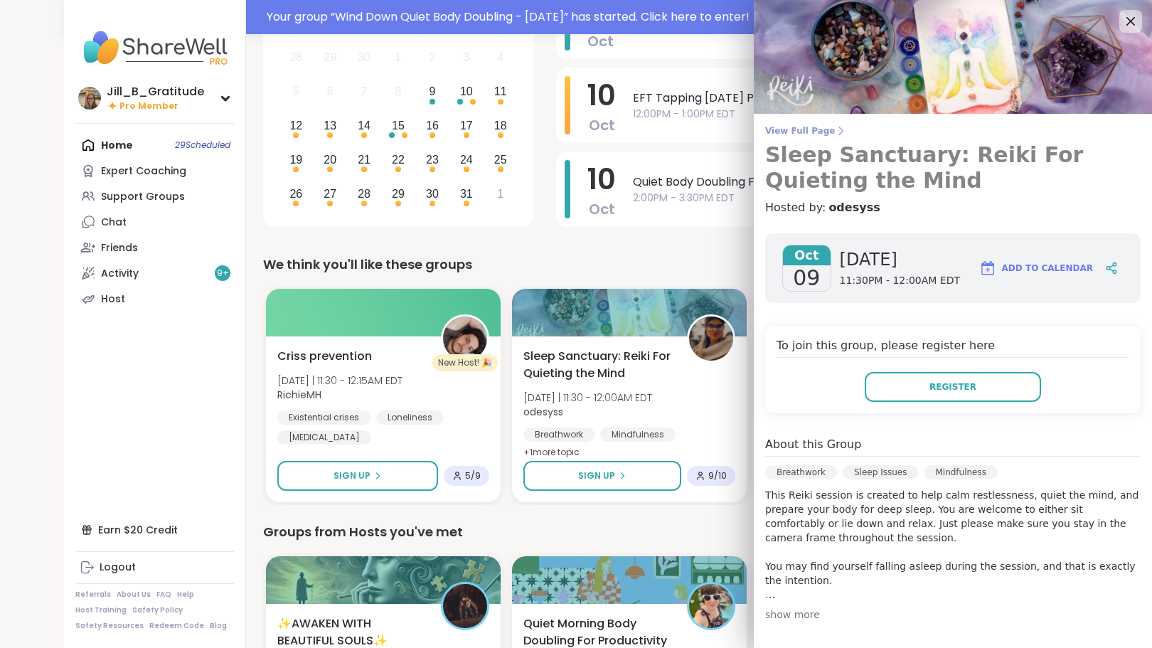
click at [795, 129] on span "View Full Page" at bounding box center [952, 130] width 375 height 11
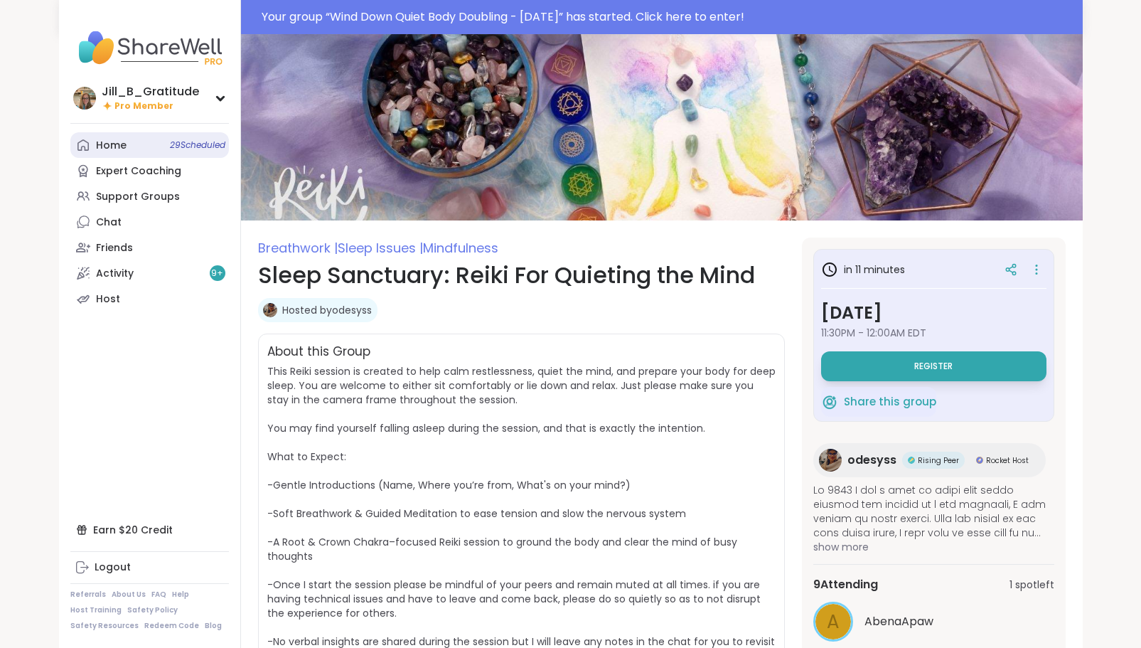
click at [150, 149] on link "Home 29 Scheduled" at bounding box center [149, 145] width 159 height 26
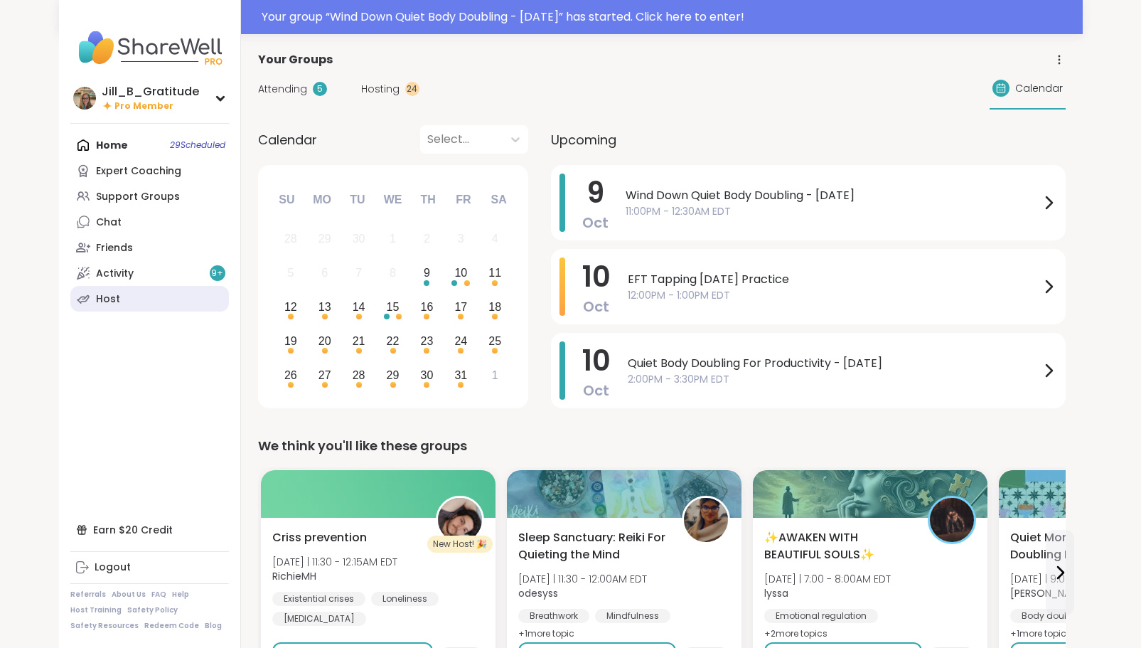
click at [152, 296] on link "Host" at bounding box center [149, 299] width 159 height 26
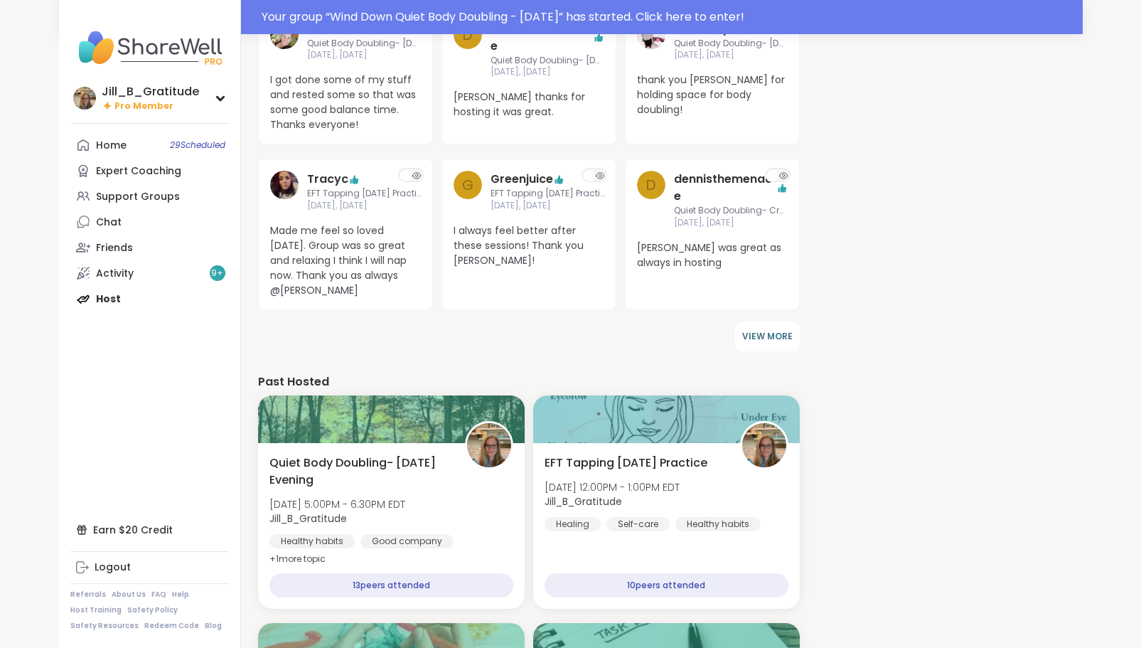
scroll to position [701, 0]
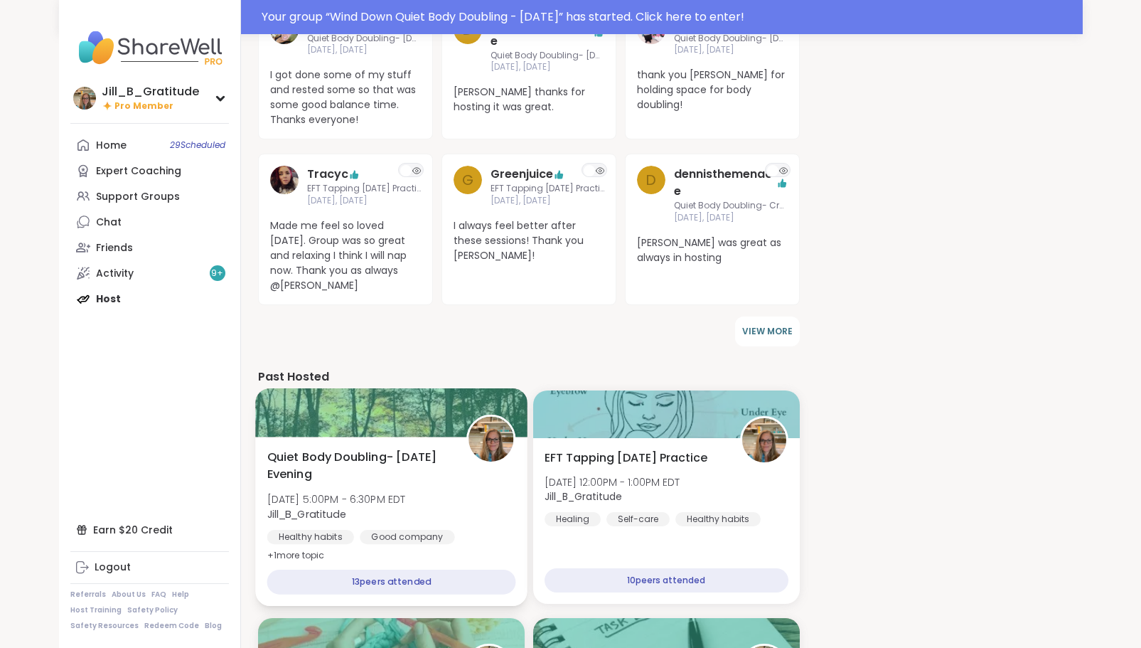
click at [365, 492] on span "[DATE] 5:00PM - 6:30PM EDT" at bounding box center [336, 499] width 139 height 14
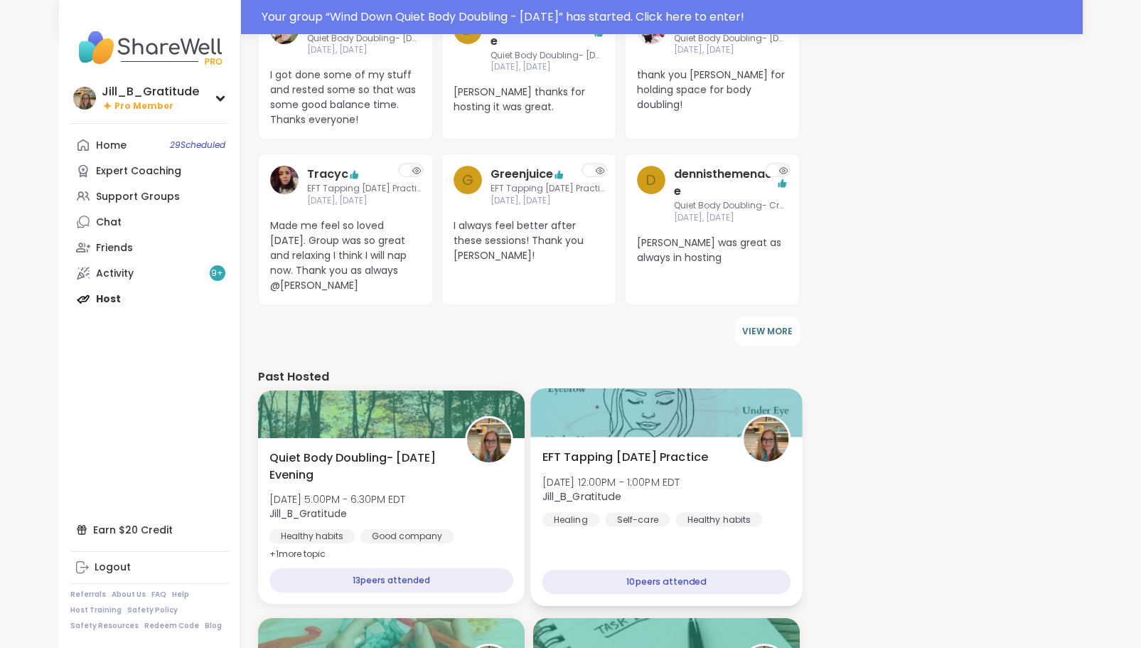
click at [654, 458] on div "EFT Tapping Thursday Practice Thu, Oct 09 | 12:00PM - 1:00PM EDT Jill_B_Gratitu…" at bounding box center [666, 488] width 249 height 78
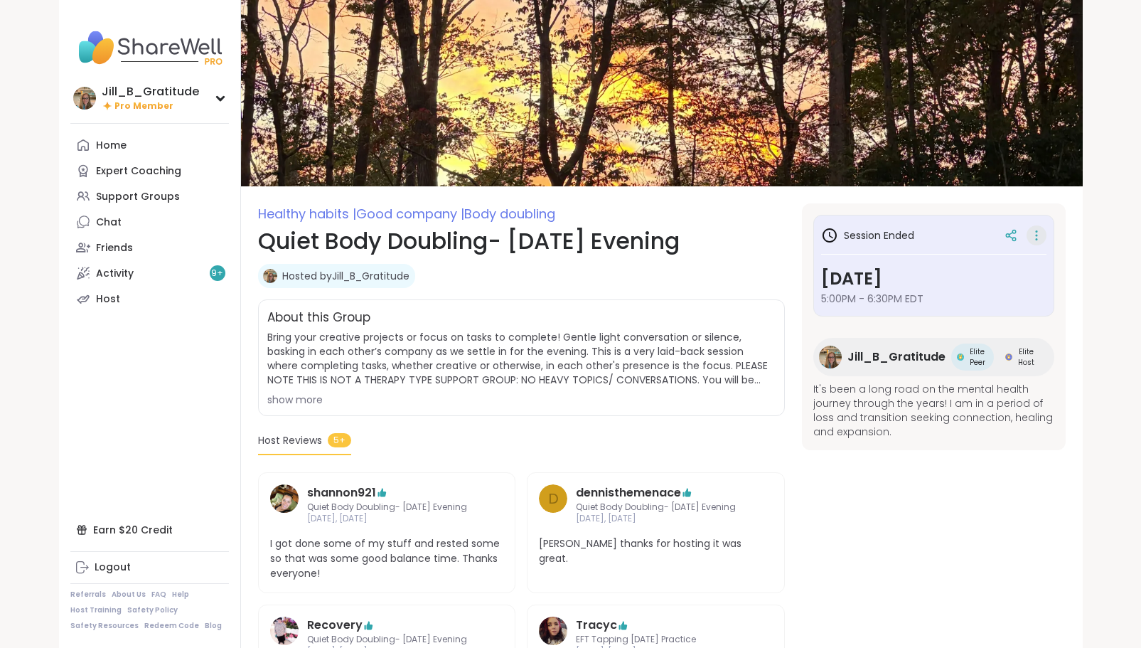
click at [1039, 235] on icon at bounding box center [1036, 235] width 14 height 20
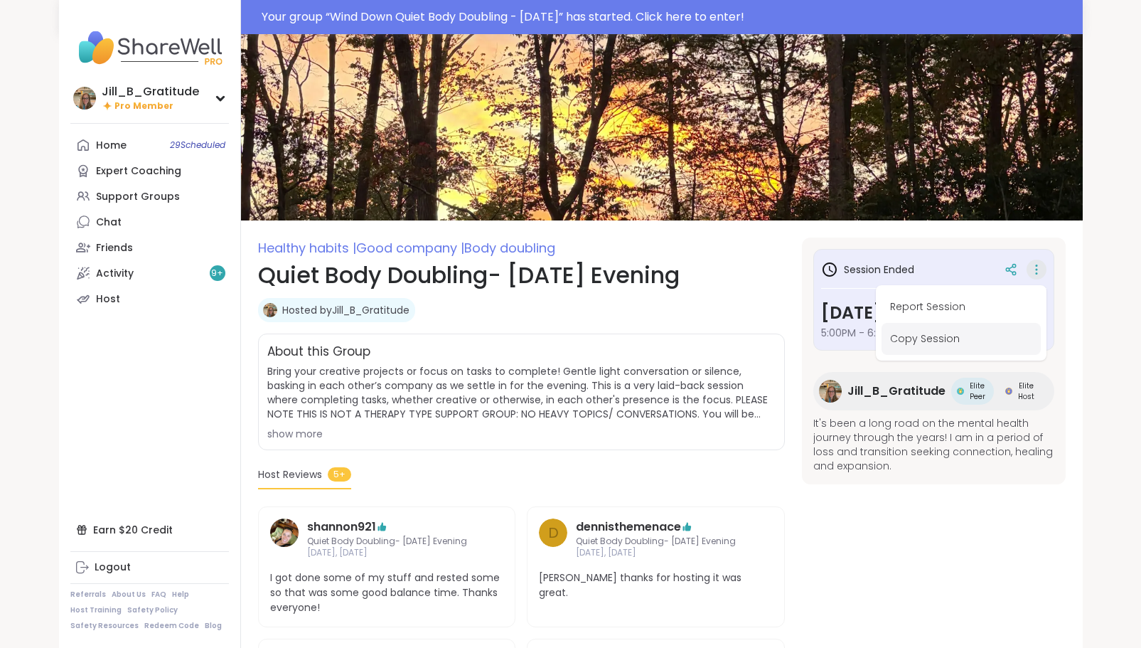
click at [933, 343] on button "Copy Session" at bounding box center [960, 339] width 159 height 32
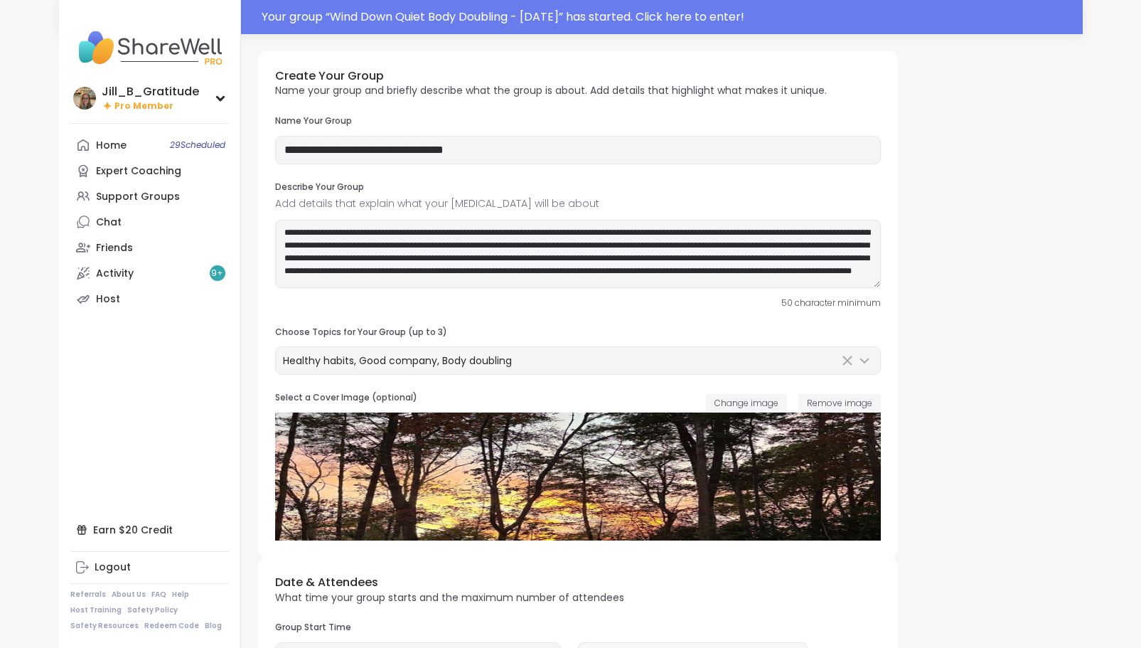
type input "**********"
type textarea "**********"
type input "**"
click at [459, 154] on input "**********" at bounding box center [578, 150] width 606 height 28
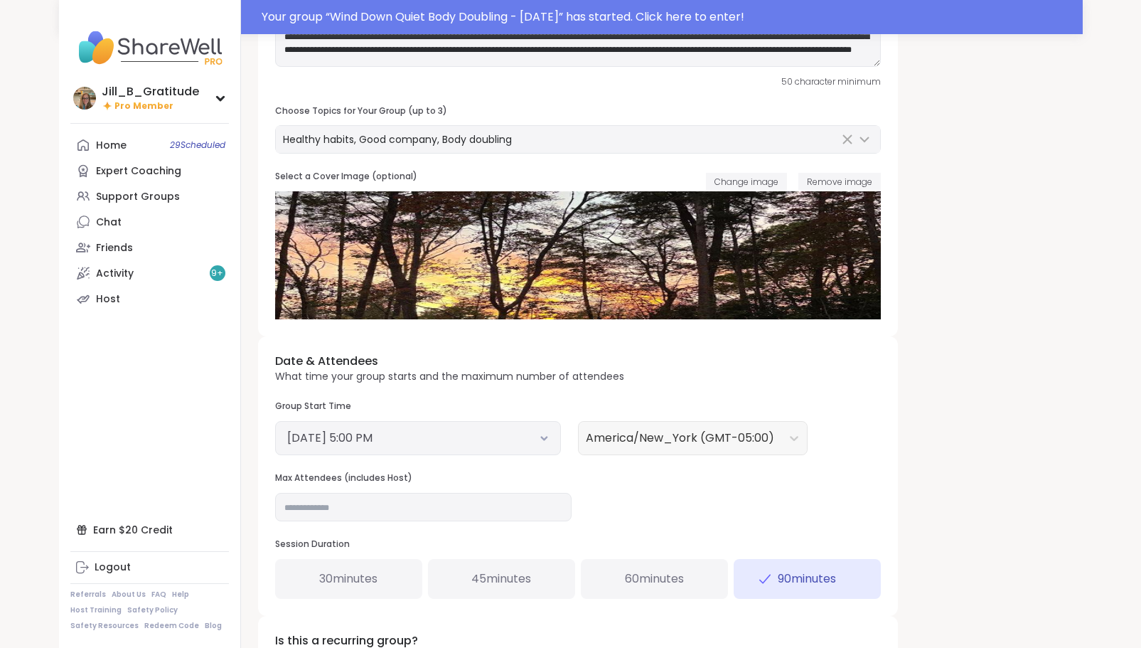
scroll to position [227, 0]
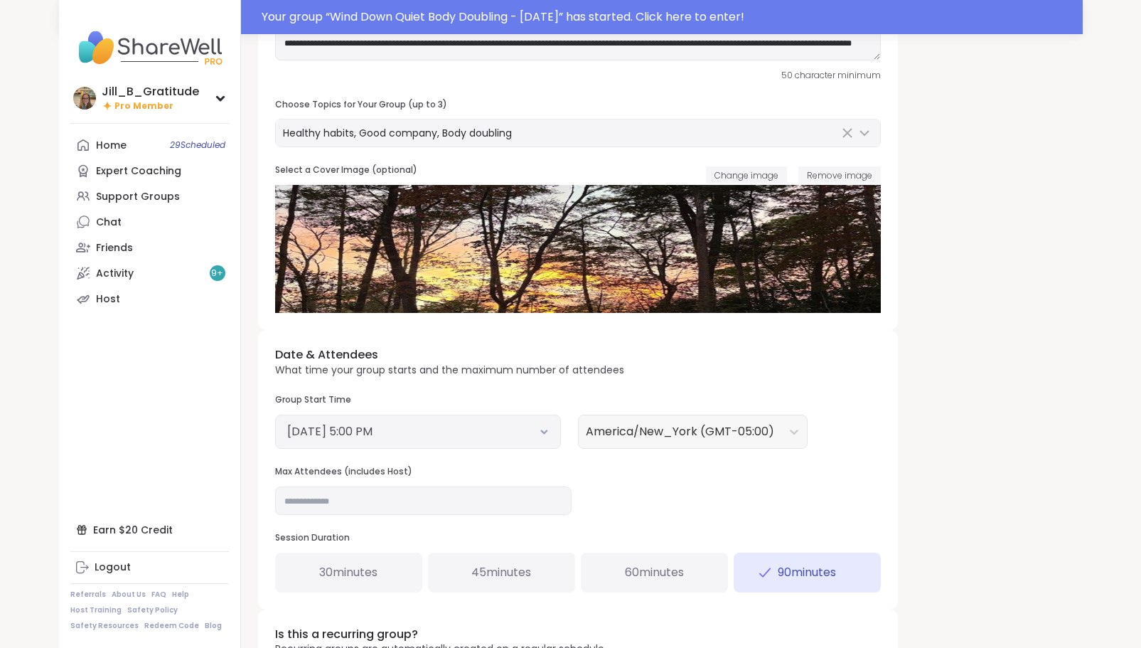
type input "**********"
click at [530, 429] on button "October 9, 2025 5:00 PM" at bounding box center [418, 431] width 262 height 17
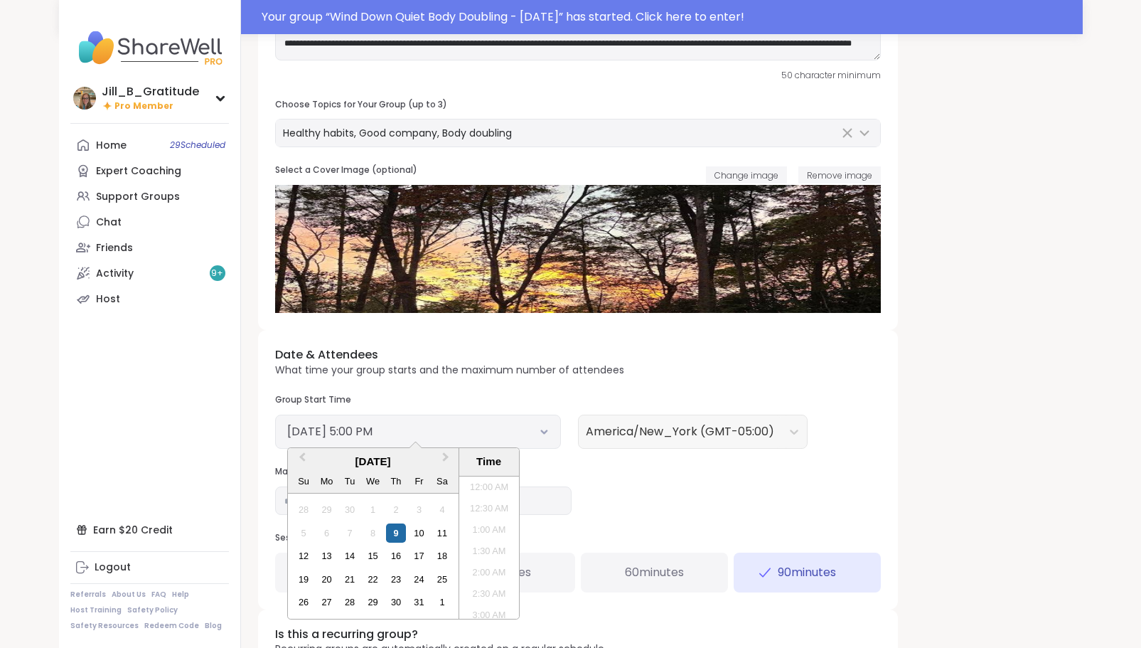
scroll to position [665, 0]
click at [421, 526] on div "10" at bounding box center [418, 532] width 19 height 19
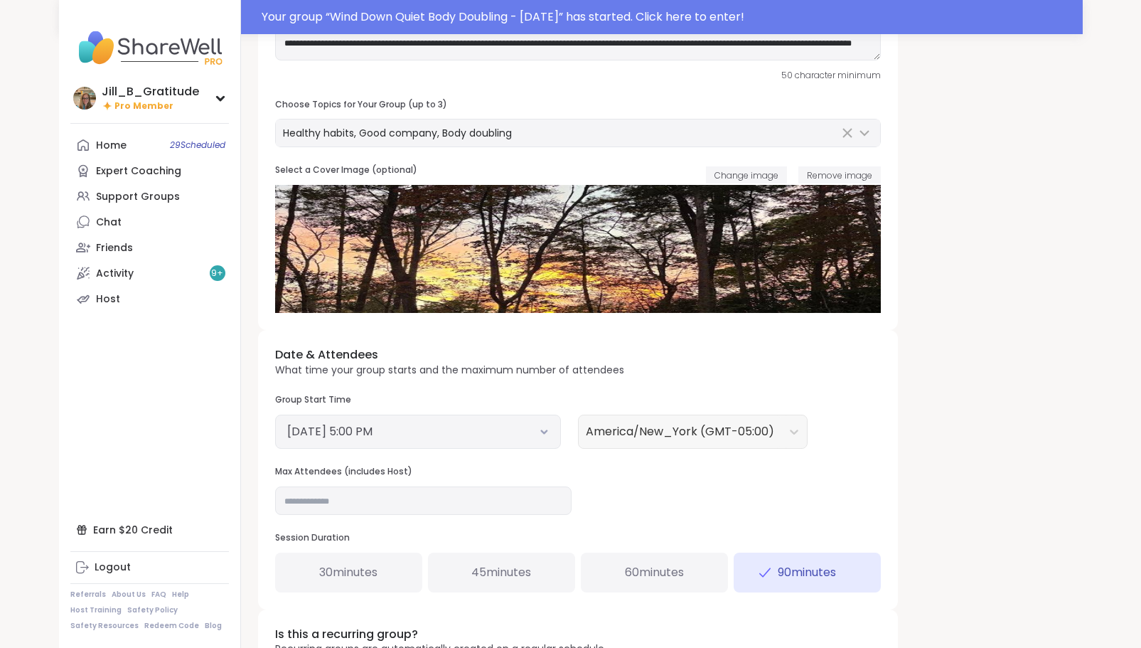
click at [747, 480] on div "Date & Attendees What time your group starts and the maximum number of attendee…" at bounding box center [578, 469] width 640 height 279
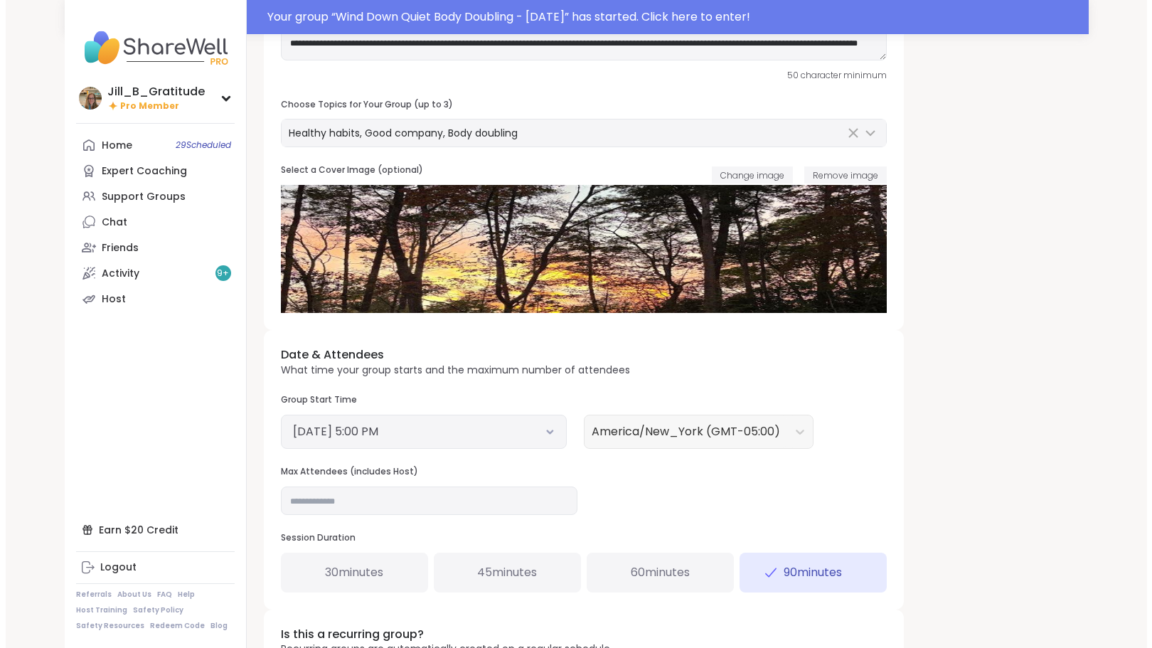
scroll to position [387, 0]
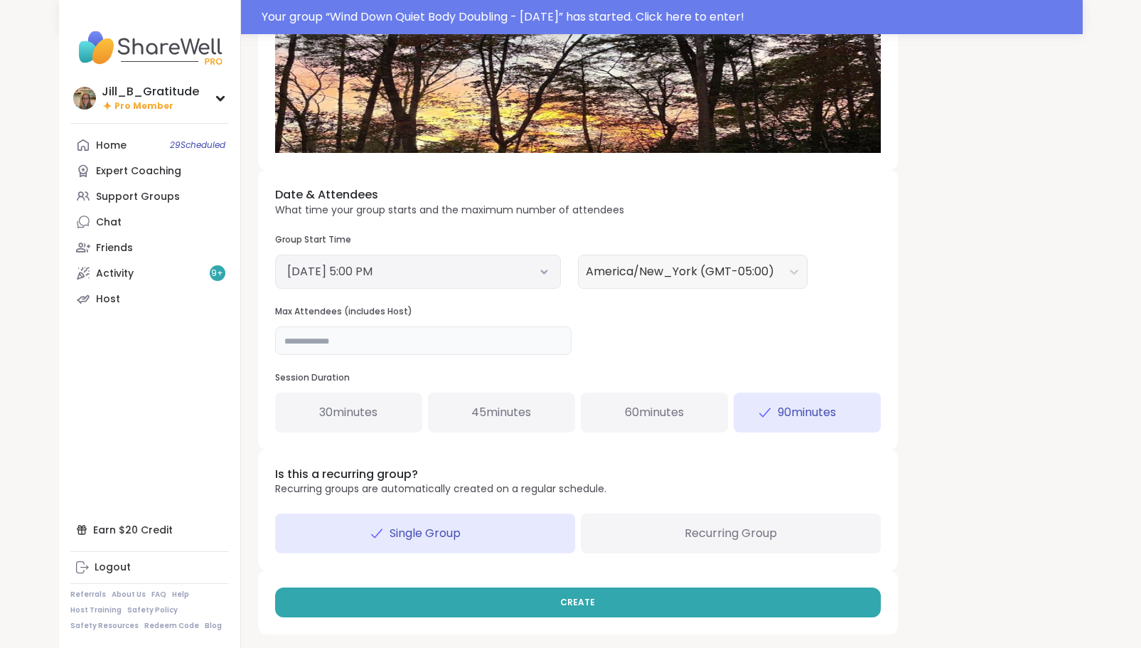
click at [404, 331] on input "**" at bounding box center [423, 340] width 296 height 28
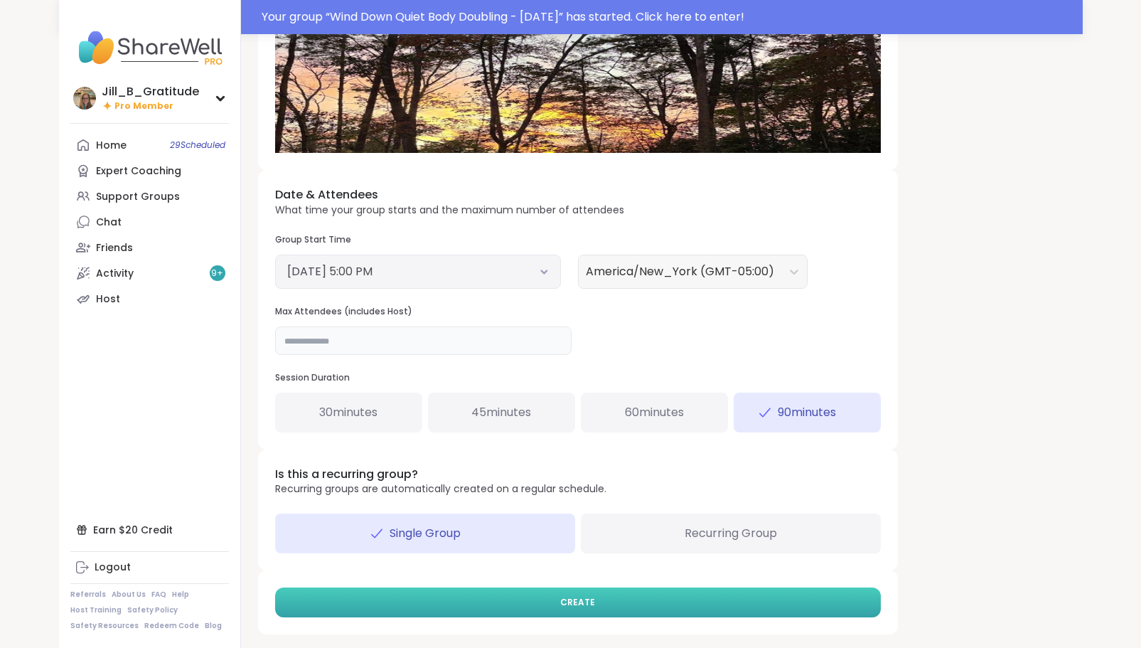
type input "**"
click at [540, 600] on button "CREATE" at bounding box center [578, 602] width 606 height 30
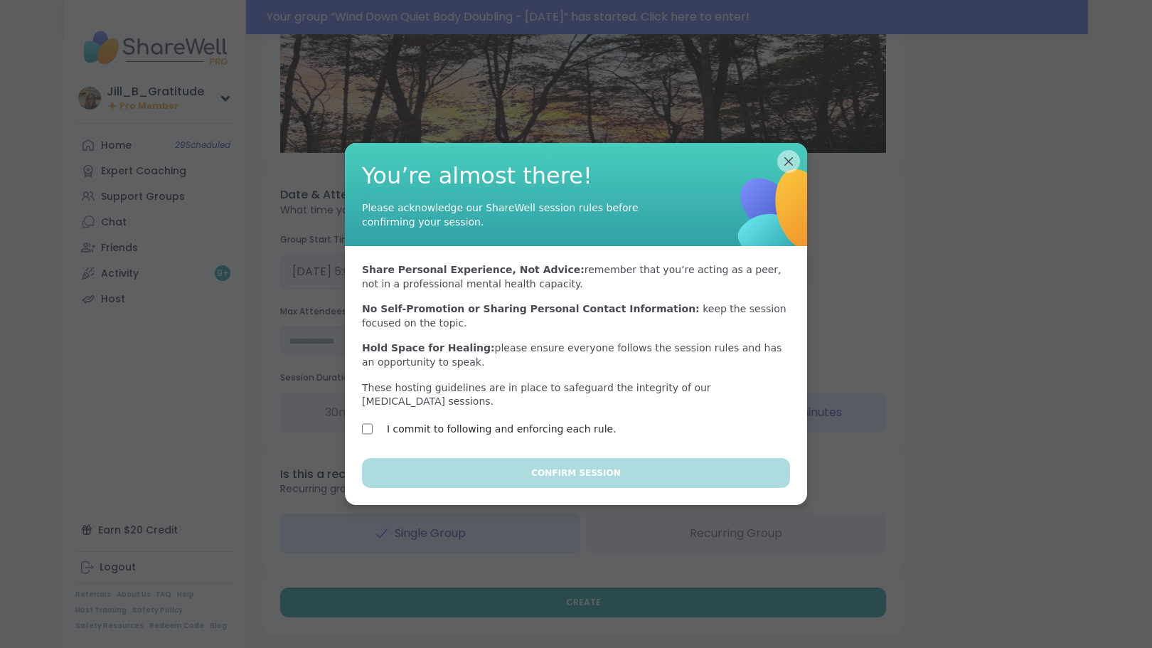
click at [498, 412] on div "Share Personal Experience, Not Advice: remember that you’re acting as a peer, n…" at bounding box center [576, 352] width 462 height 212
click at [498, 424] on label "I commit to following and enforcing each rule." at bounding box center [502, 428] width 230 height 17
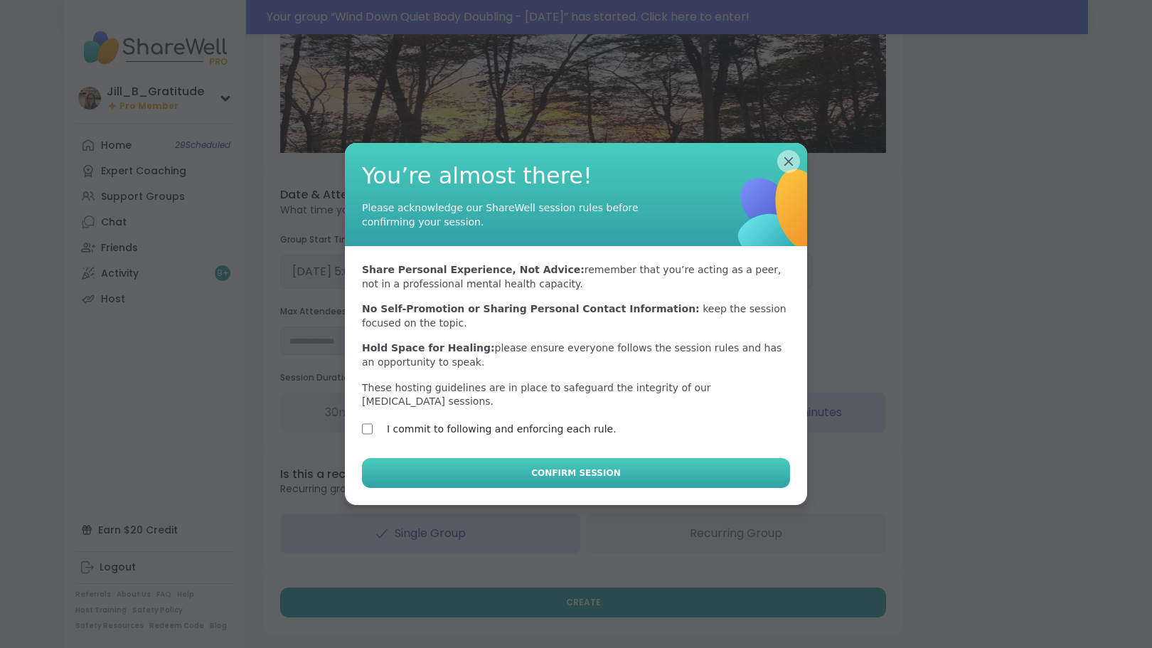
click at [524, 468] on button "Confirm Session" at bounding box center [576, 473] width 428 height 30
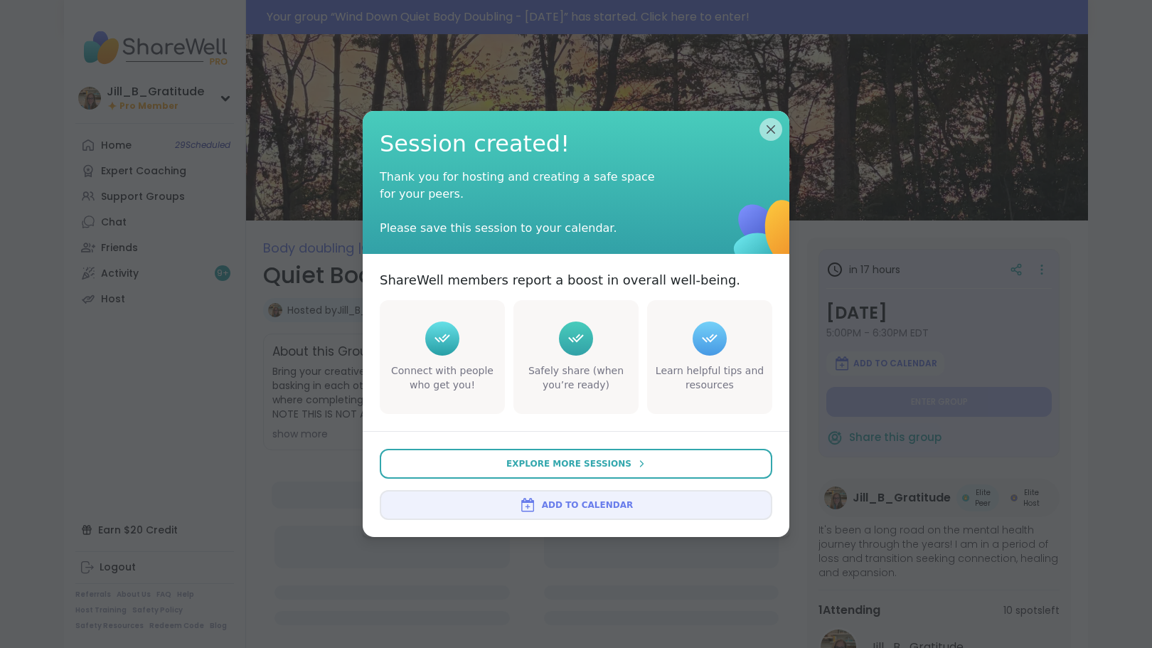
click at [557, 499] on span "Add to Calendar" at bounding box center [587, 504] width 91 height 13
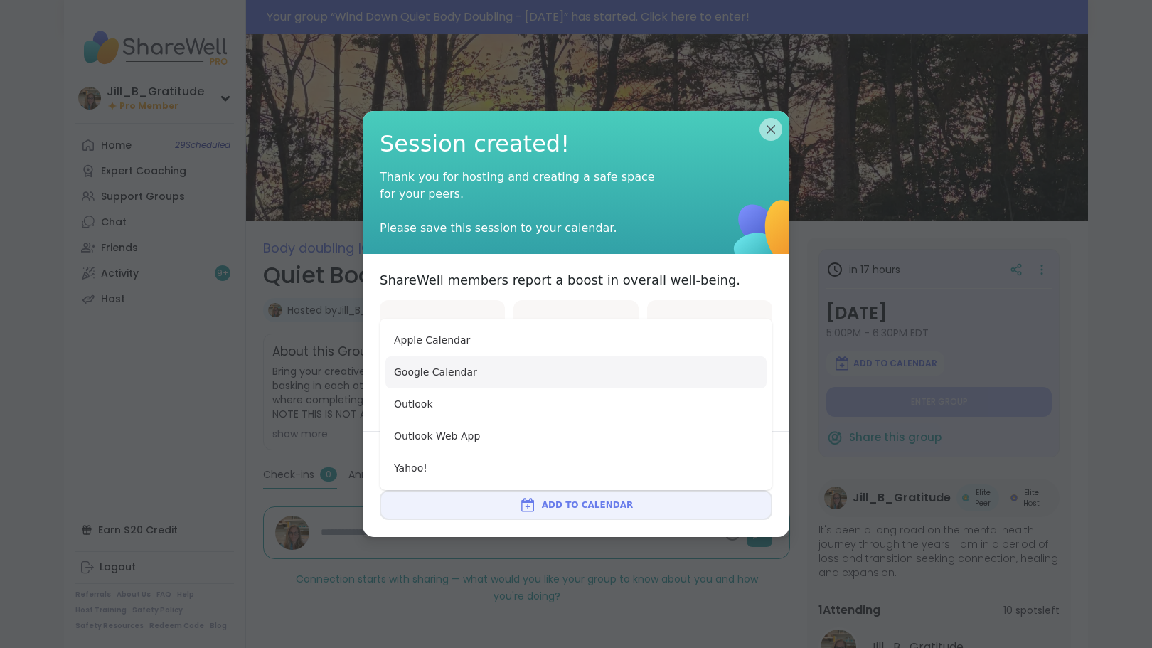
click at [562, 382] on button "Google Calendar" at bounding box center [575, 372] width 381 height 32
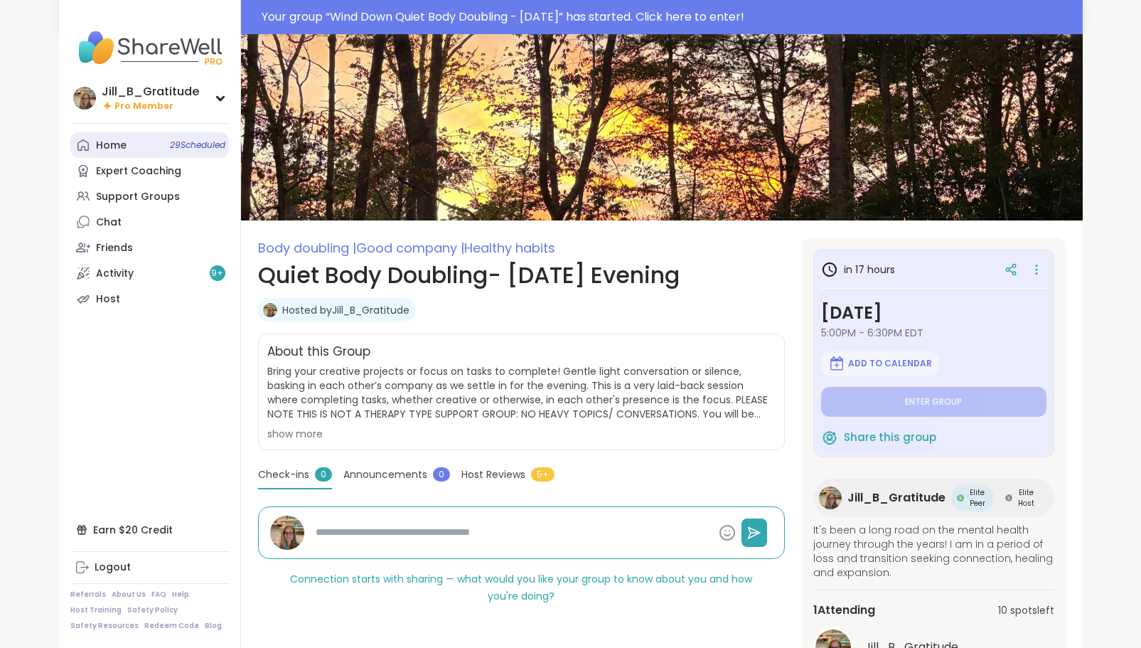
click at [190, 144] on span "29 Scheduled" at bounding box center [197, 144] width 55 height 11
type textarea "*"
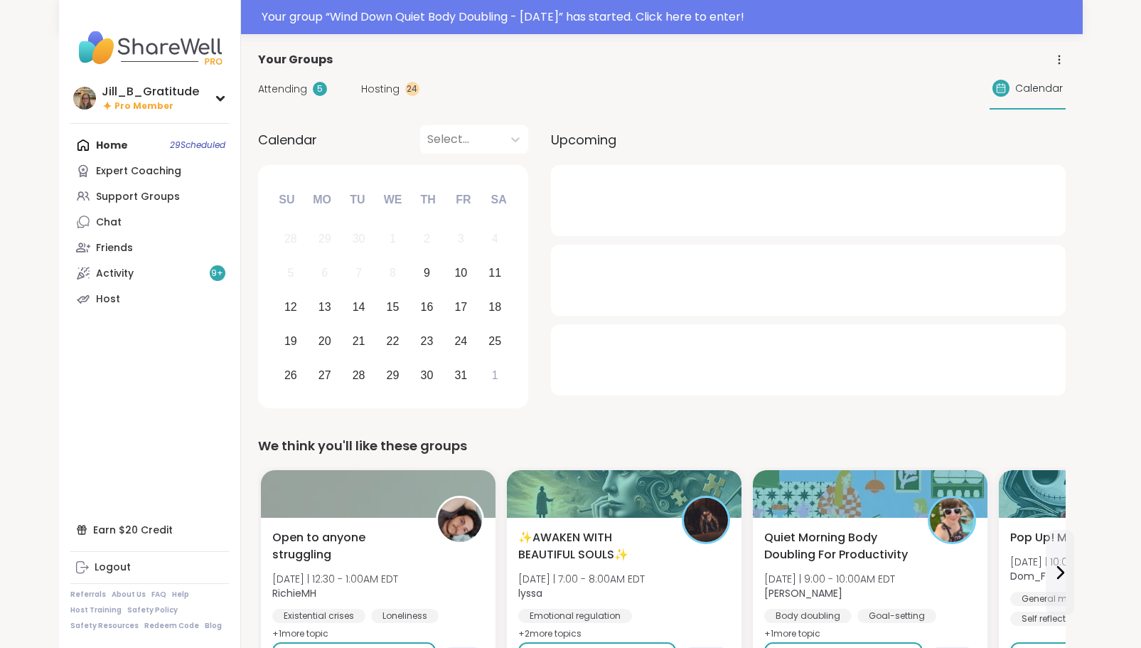
click at [291, 88] on span "Attending" at bounding box center [282, 89] width 49 height 15
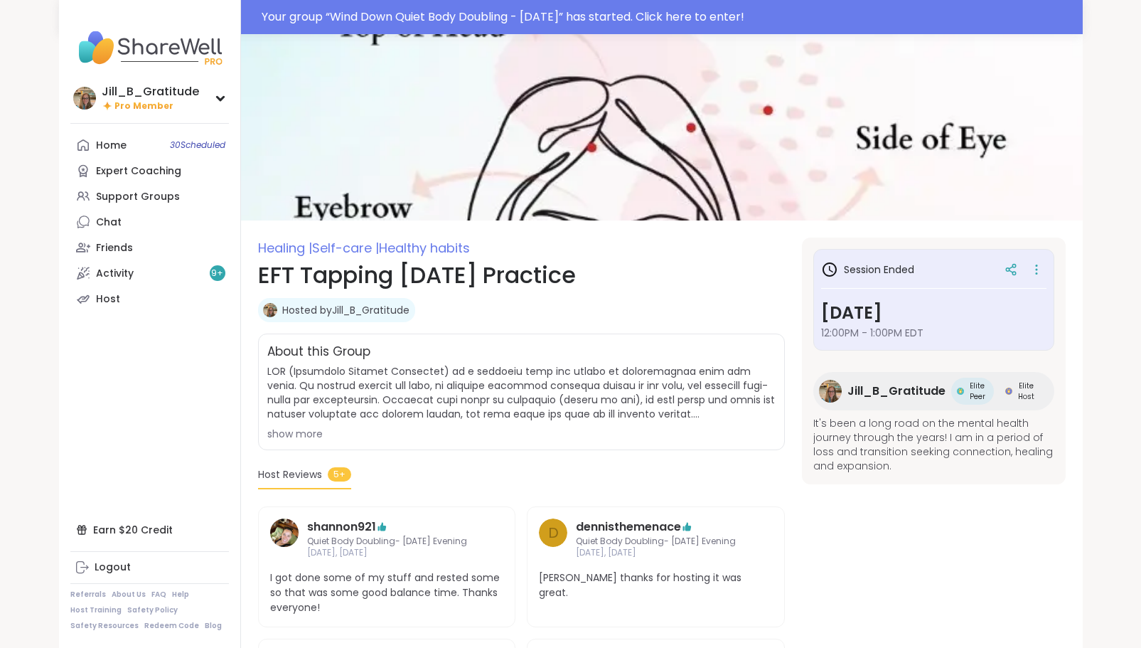
drag, startPoint x: 139, startPoint y: 140, endPoint x: 304, endPoint y: 430, distance: 333.6
click at [304, 430] on div "show more" at bounding box center [521, 433] width 508 height 14
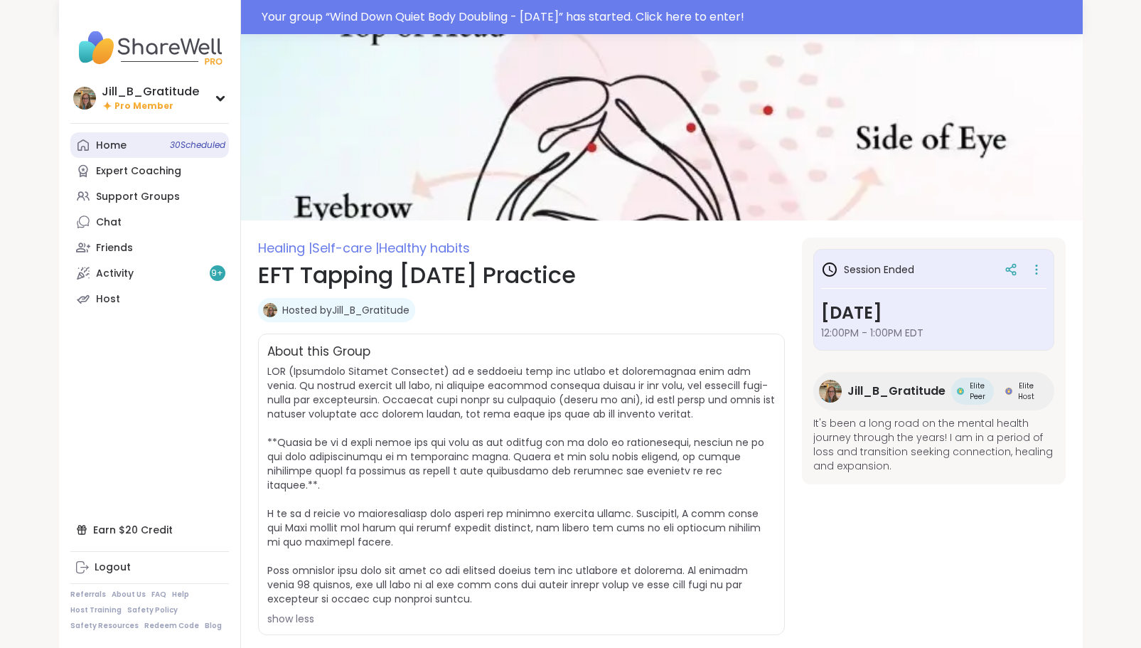
click at [178, 144] on span "30 Scheduled" at bounding box center [197, 144] width 55 height 11
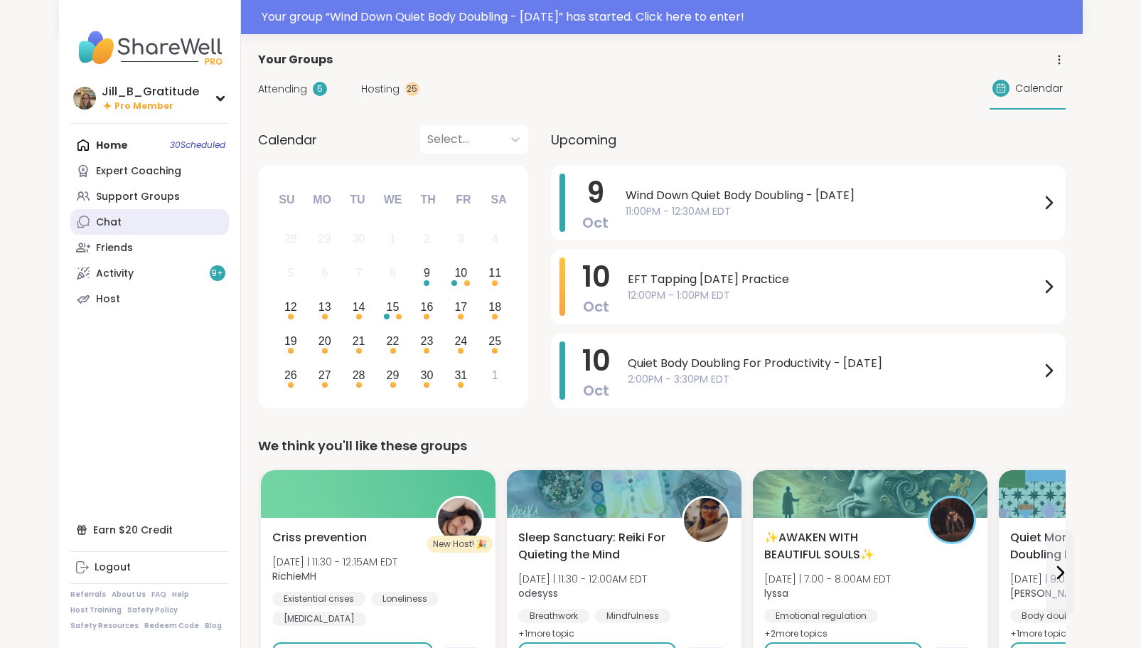
click at [138, 215] on link "Chat" at bounding box center [149, 222] width 159 height 26
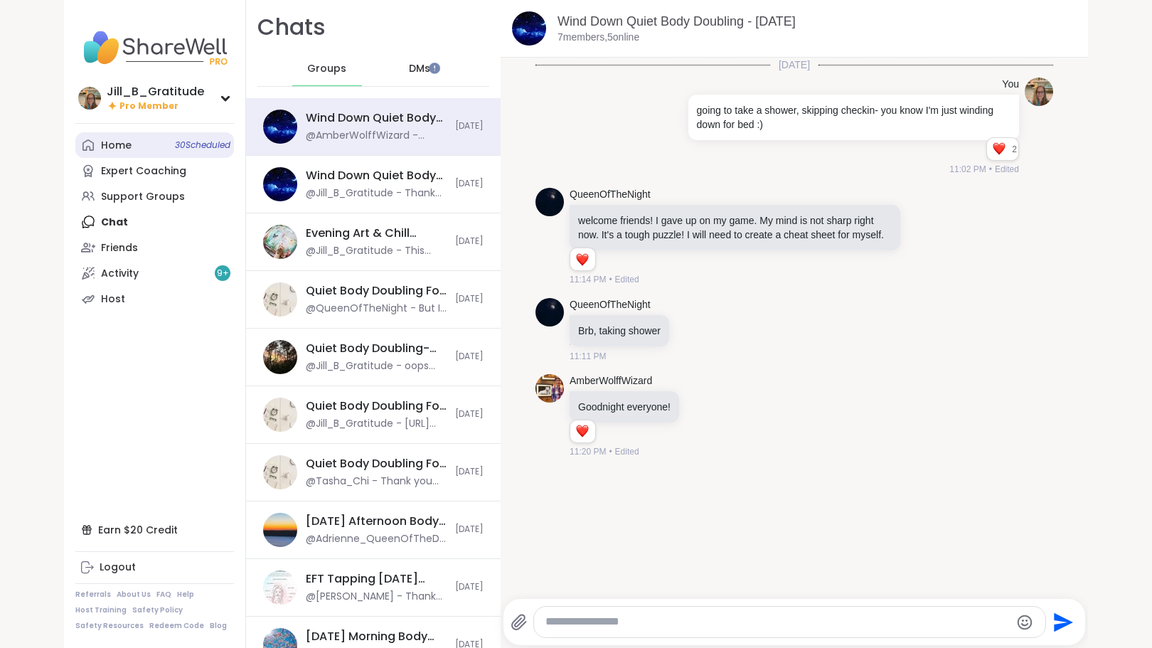
click at [170, 139] on link "Home 30 Scheduled" at bounding box center [154, 145] width 159 height 26
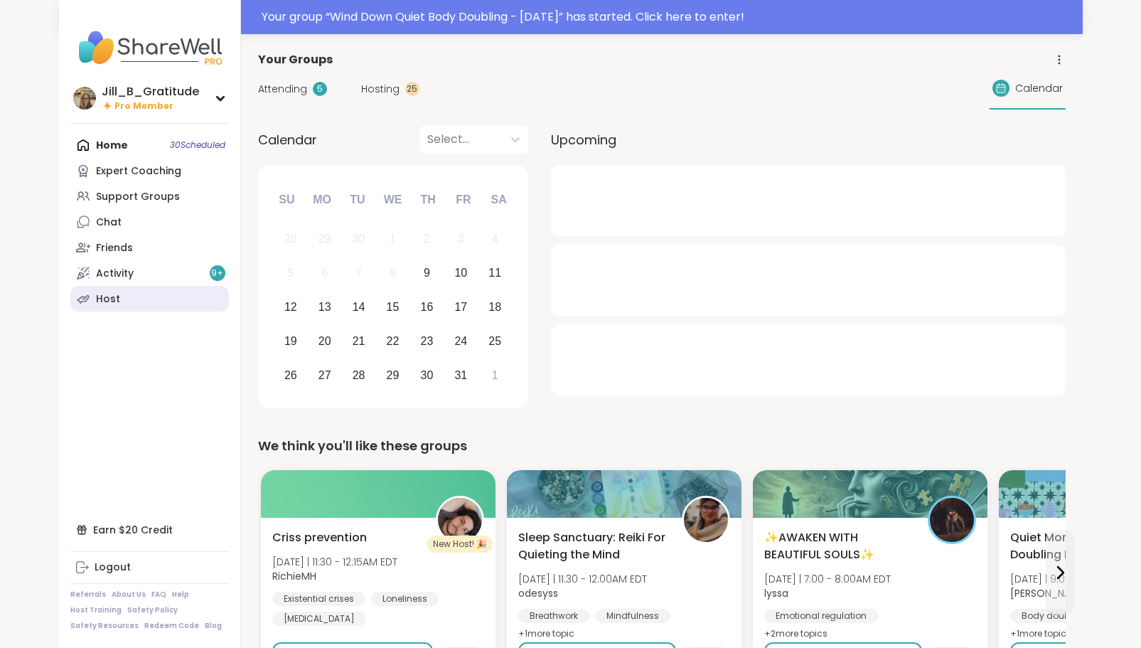
click at [113, 306] on div "Host" at bounding box center [108, 299] width 24 height 14
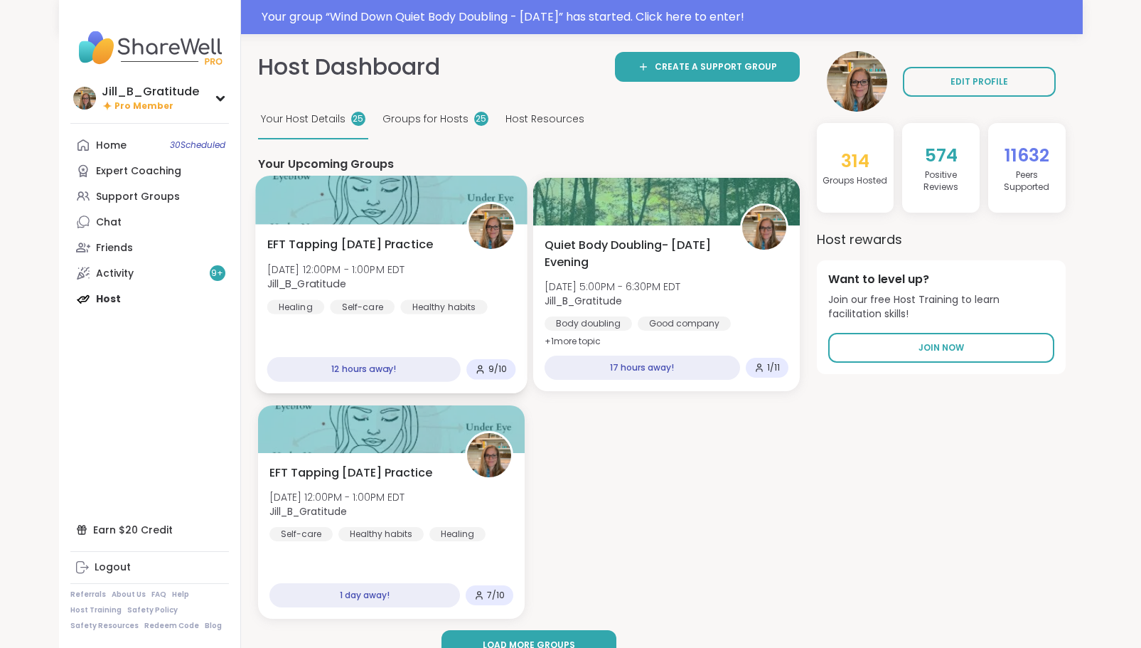
click at [404, 280] on span "Jill_B_Gratitude" at bounding box center [336, 284] width 138 height 14
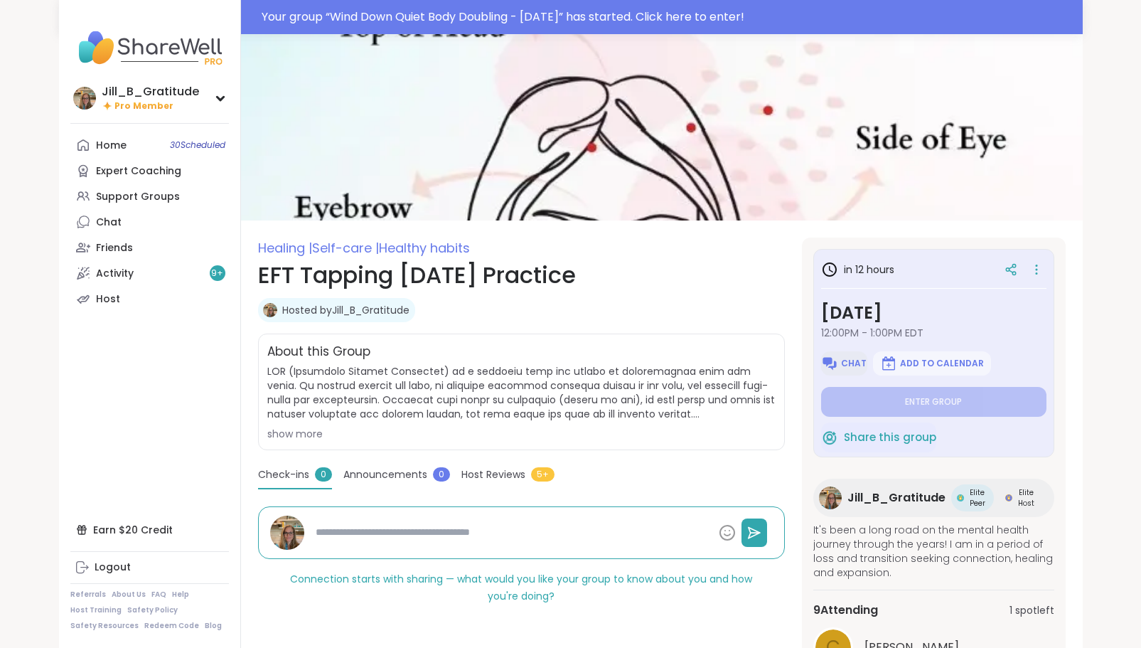
click at [845, 358] on span "Chat" at bounding box center [854, 363] width 26 height 11
type textarea "*"
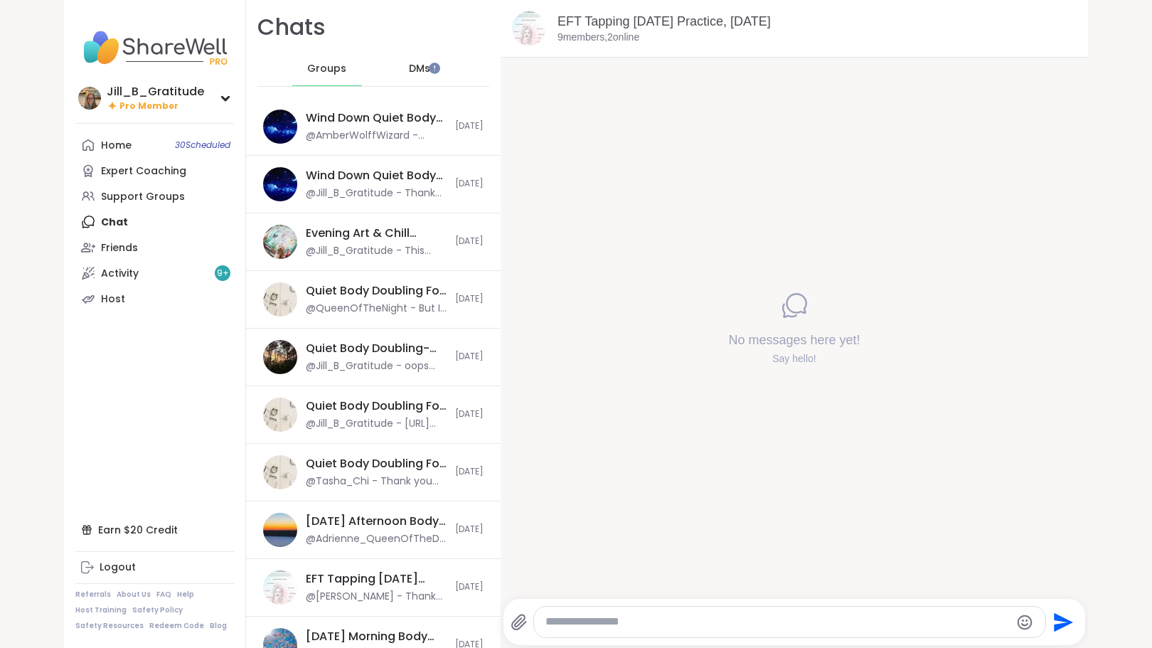
click at [555, 621] on textarea "Type your message" at bounding box center [777, 621] width 464 height 15
click at [517, 622] on icon at bounding box center [518, 621] width 17 height 17
click at [0, 0] on input "file" at bounding box center [0, 0] width 0 height 0
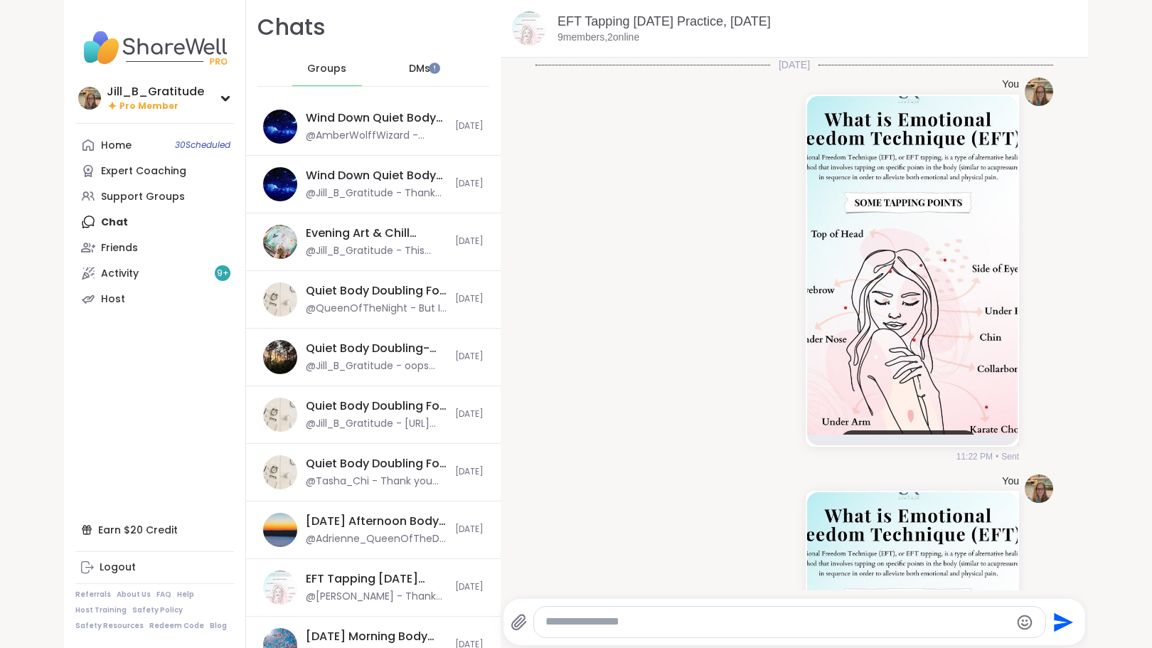
scroll to position [274, 0]
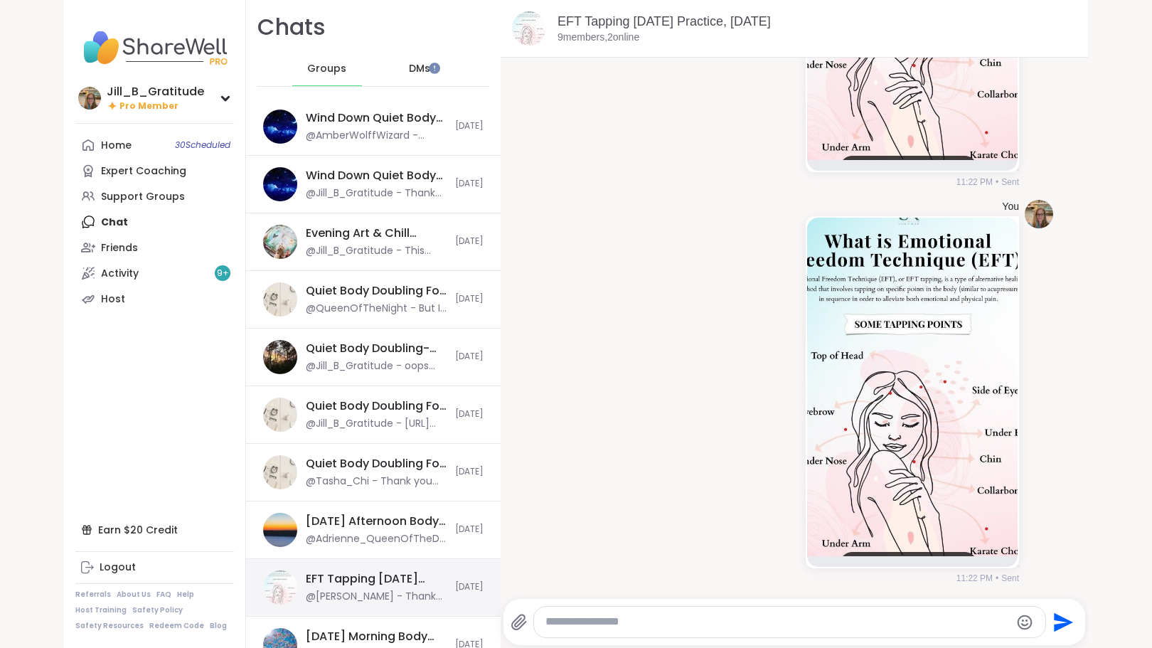
click at [364, 588] on div "EFT Tapping [DATE] Practice, [DATE] @marika_makes_time_to_rebloom - Thank you […" at bounding box center [376, 587] width 141 height 33
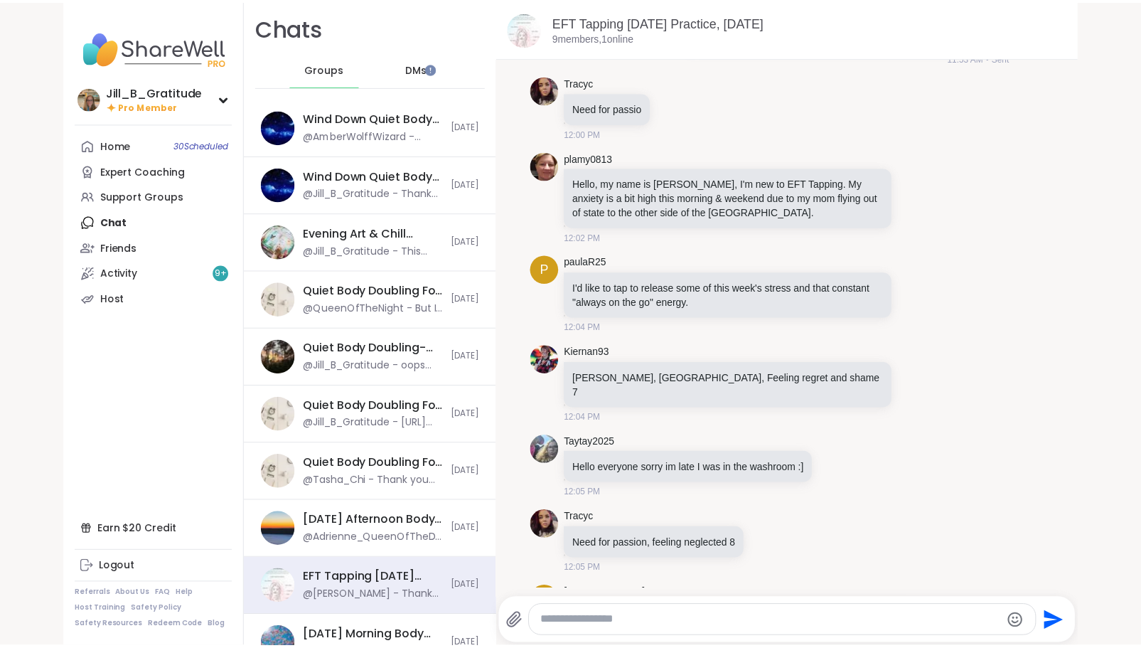
scroll to position [0, 0]
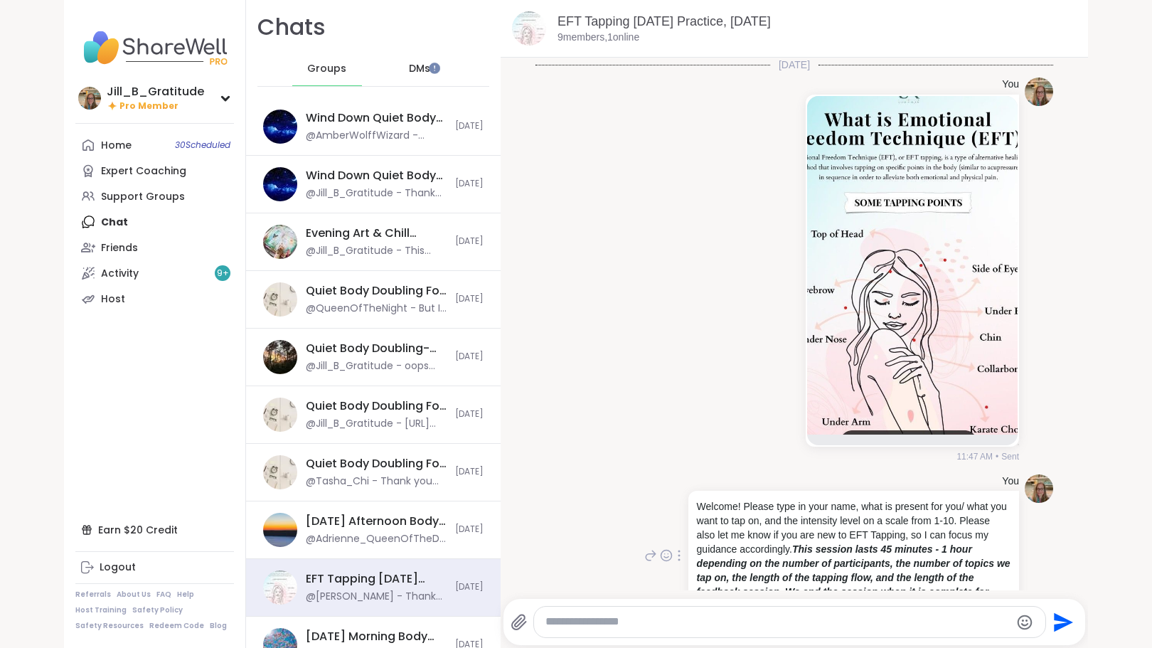
click at [677, 558] on icon at bounding box center [678, 554] width 3 height 11
click at [664, 572] on icon at bounding box center [669, 575] width 11 height 13
click at [146, 302] on link "Host" at bounding box center [154, 299] width 159 height 26
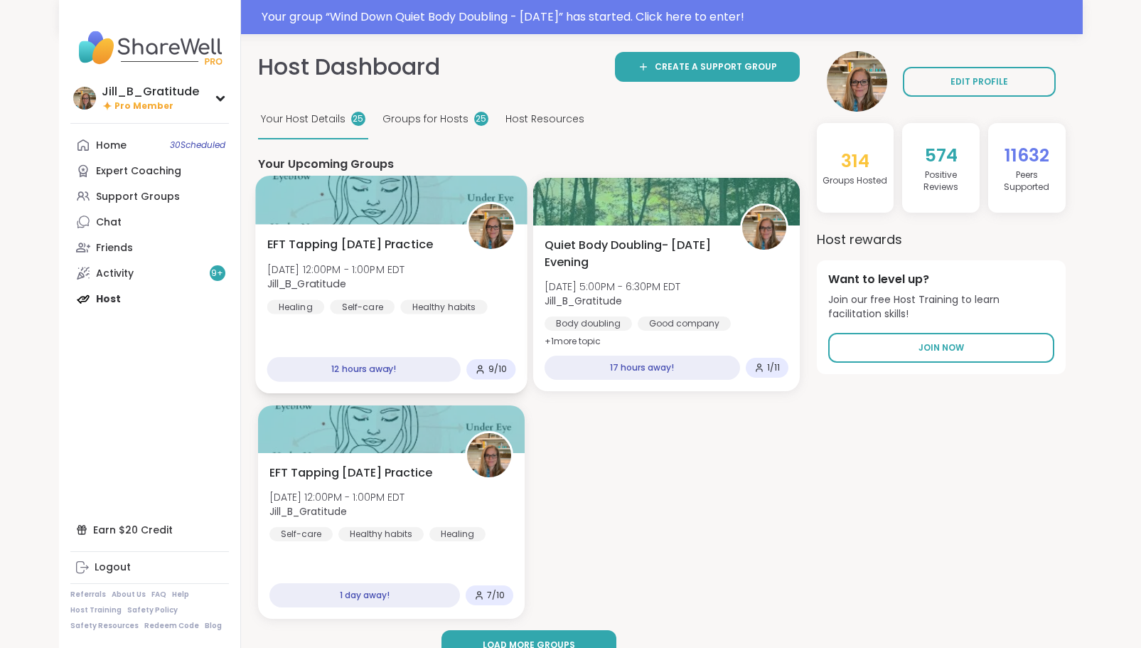
click at [384, 263] on span "[DATE] 12:00PM - 1:00PM EDT" at bounding box center [336, 269] width 138 height 14
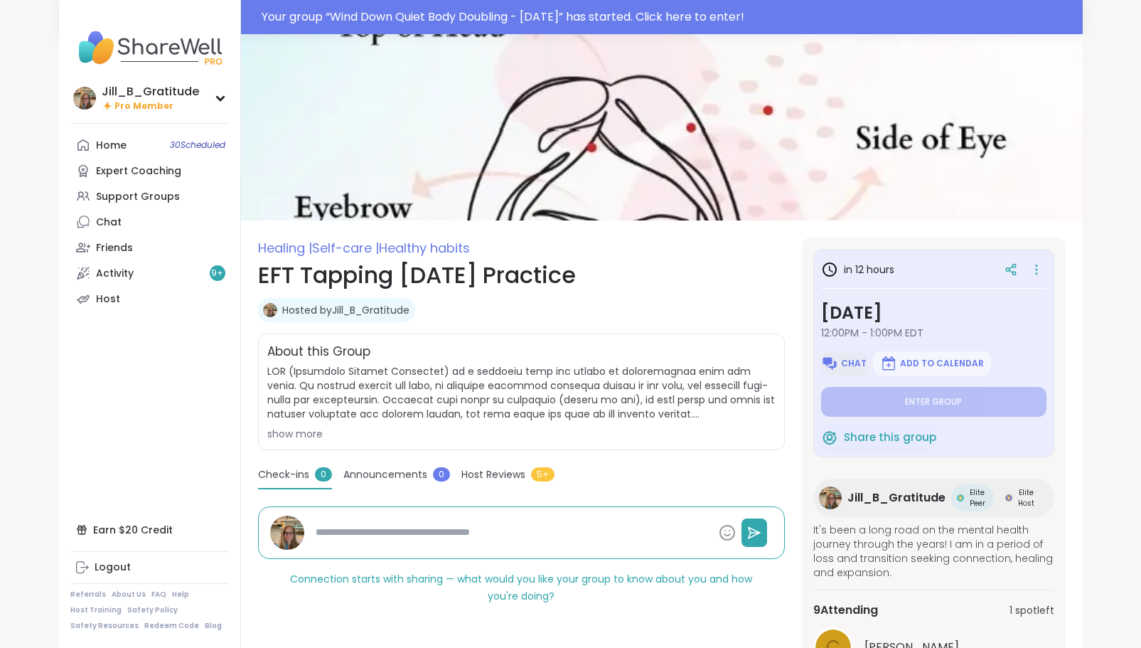
click at [845, 358] on span "Chat" at bounding box center [854, 363] width 26 height 11
type textarea "*"
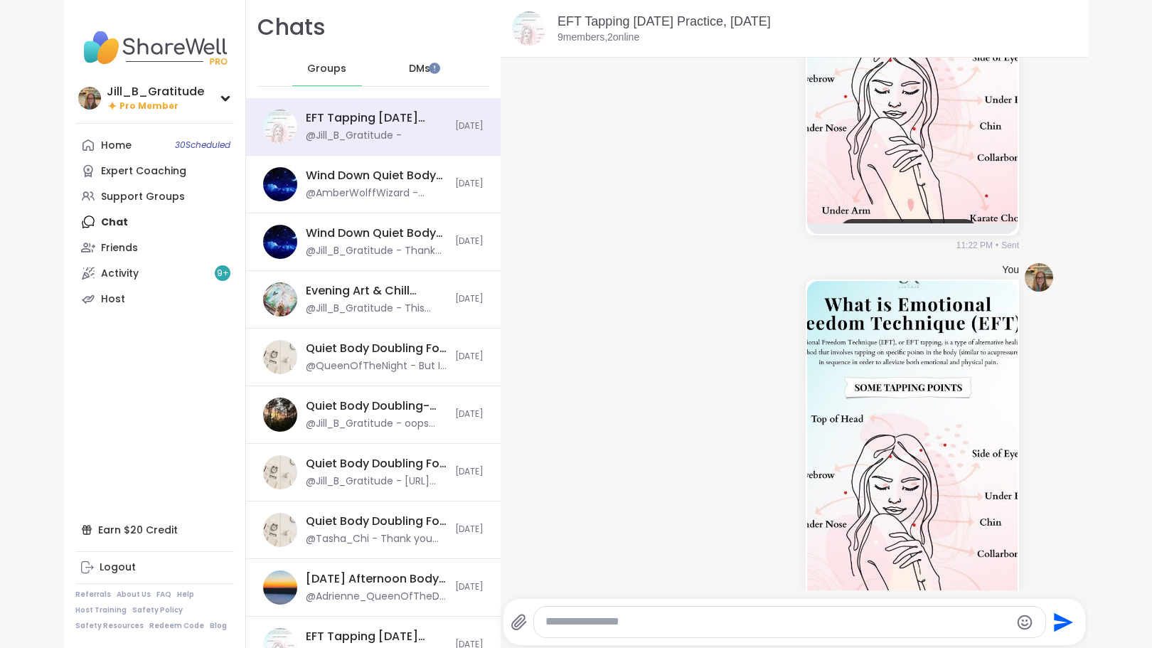
scroll to position [274, 0]
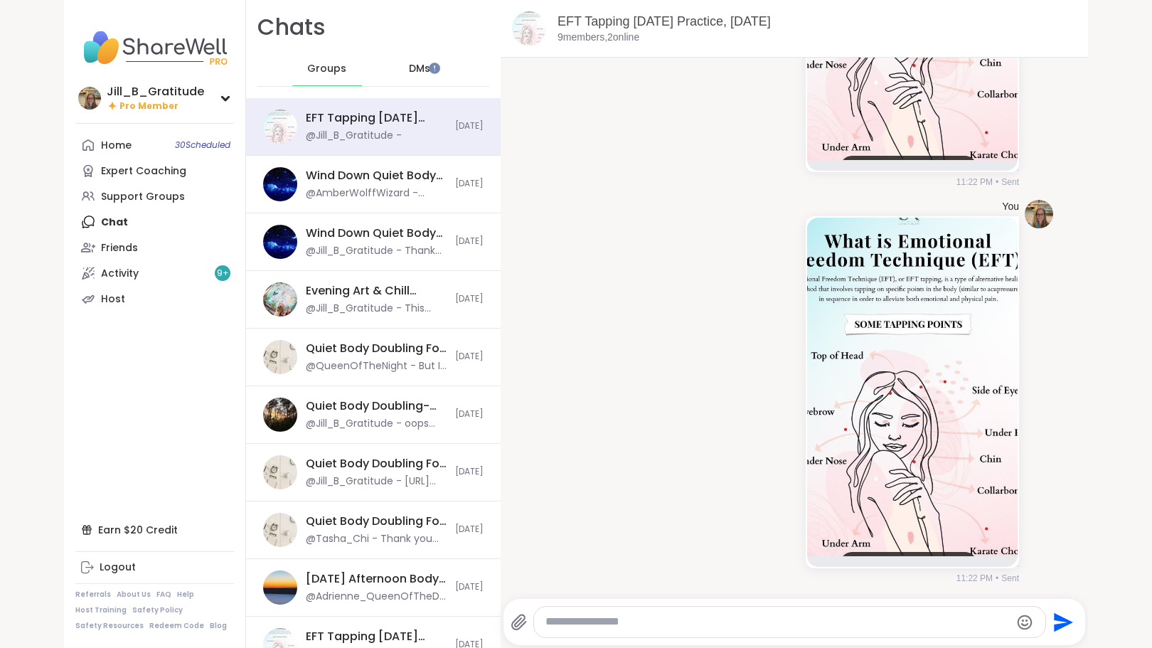
click at [687, 634] on div at bounding box center [789, 621] width 511 height 31
click at [689, 623] on textarea "Type your message" at bounding box center [777, 621] width 464 height 15
paste textarea "**********"
type textarea "**********"
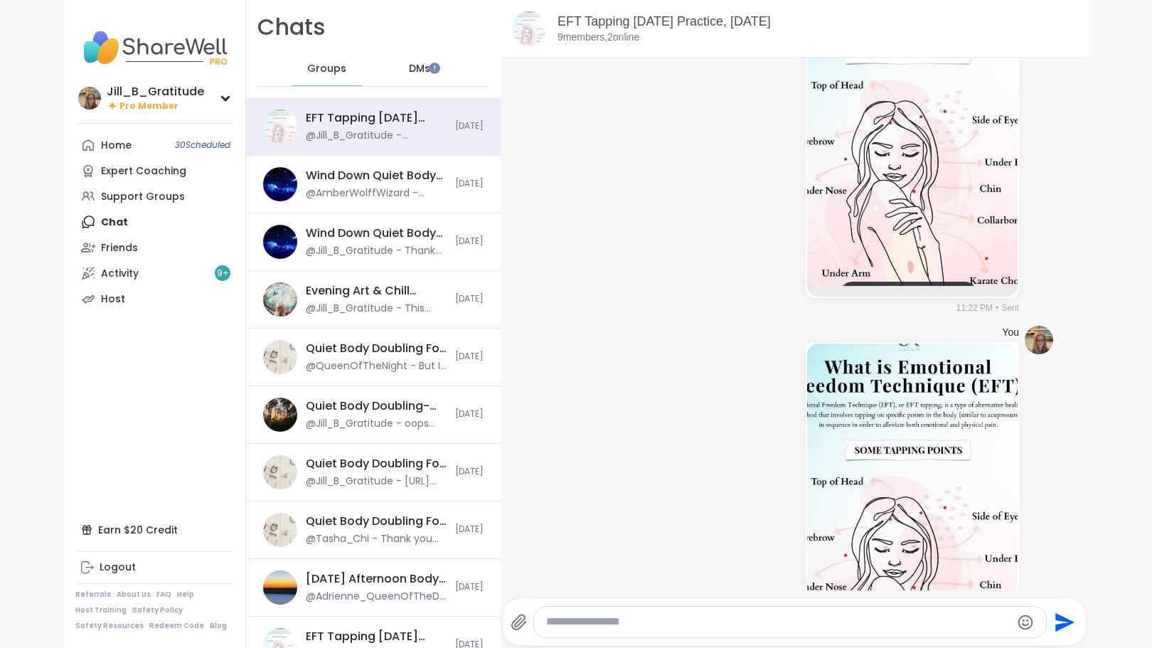
scroll to position [95, 0]
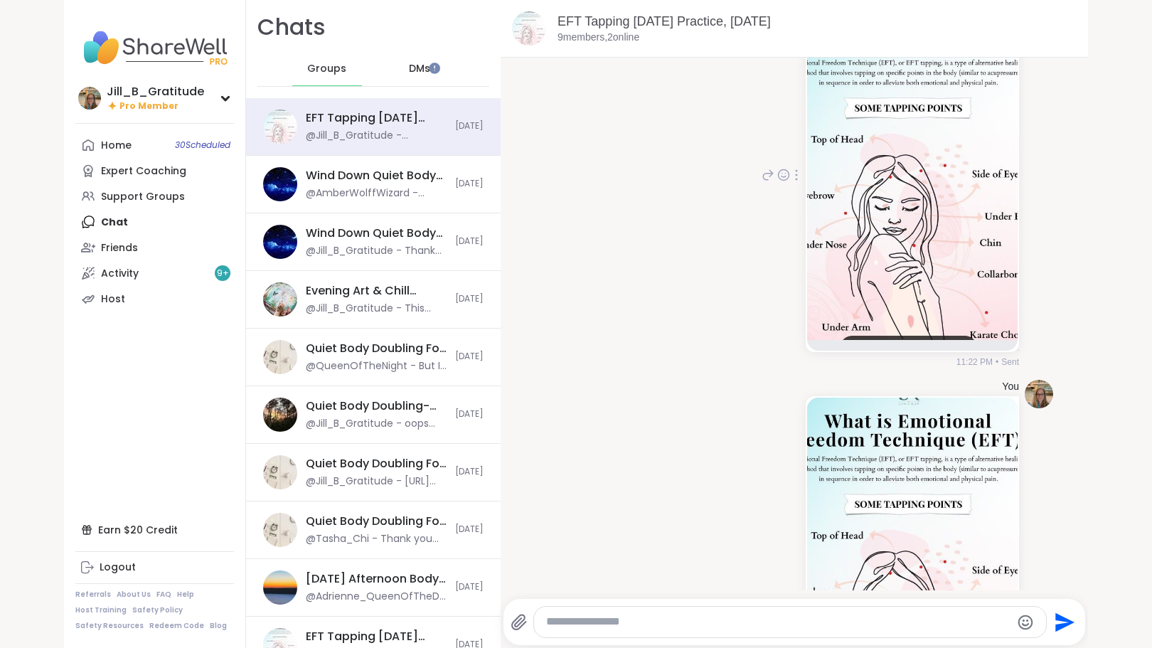
click at [795, 174] on icon at bounding box center [796, 174] width 3 height 11
click at [791, 191] on icon at bounding box center [796, 195] width 10 height 11
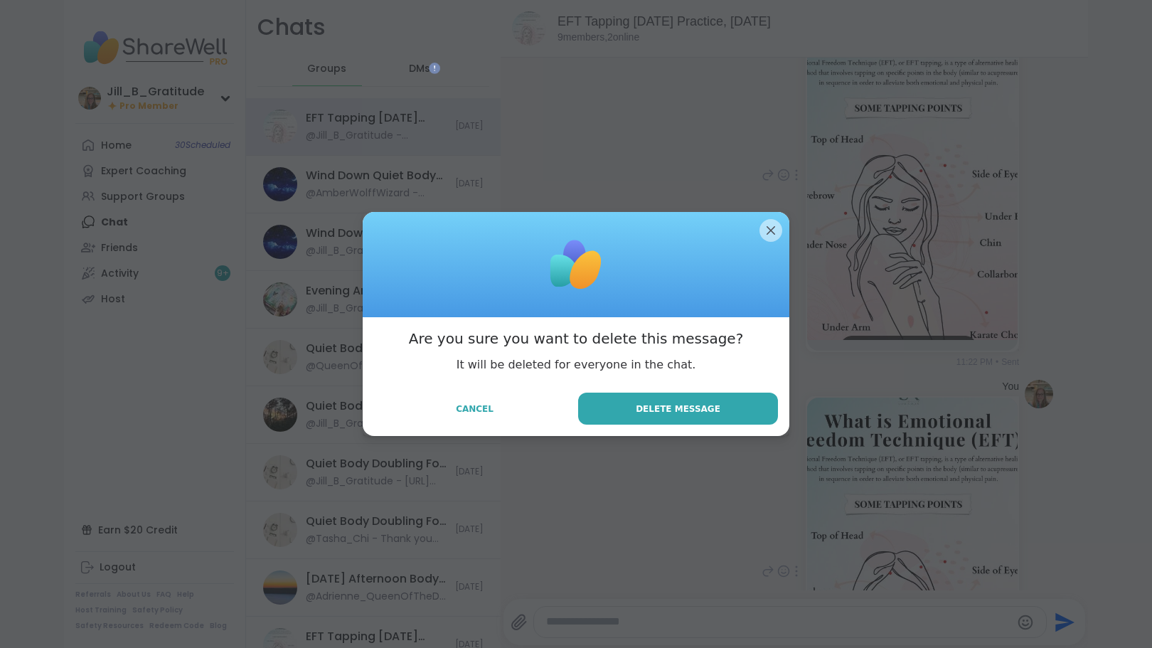
drag, startPoint x: 679, startPoint y: 411, endPoint x: 667, endPoint y: 412, distance: 11.5
click at [667, 412] on span "Delete Message" at bounding box center [677, 408] width 85 height 13
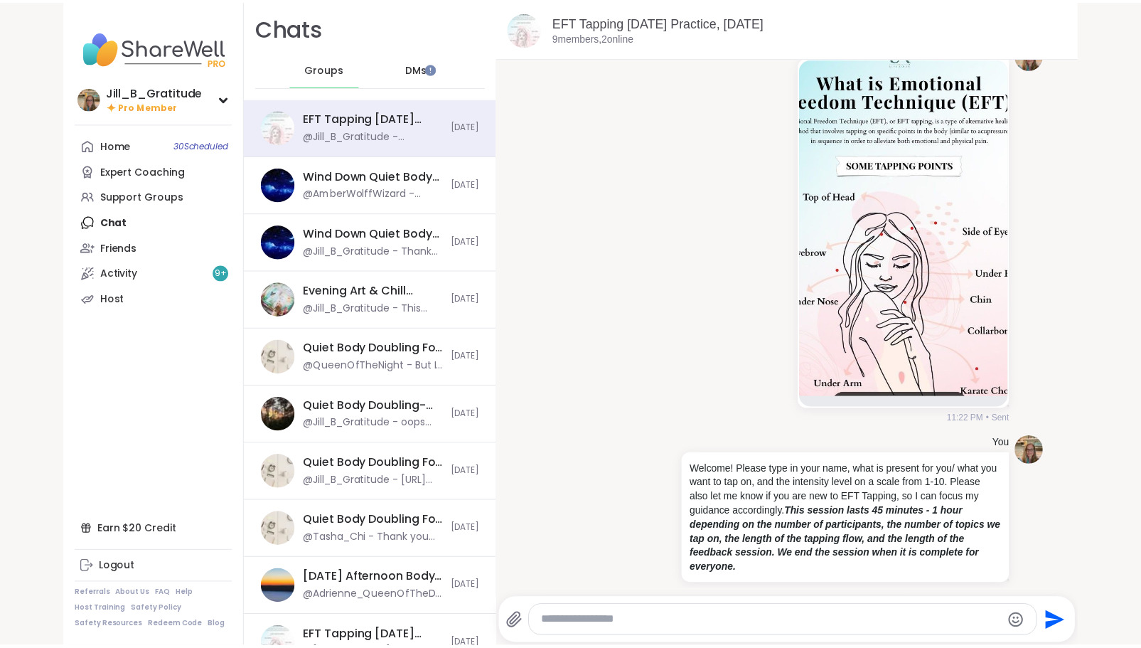
scroll to position [483, 0]
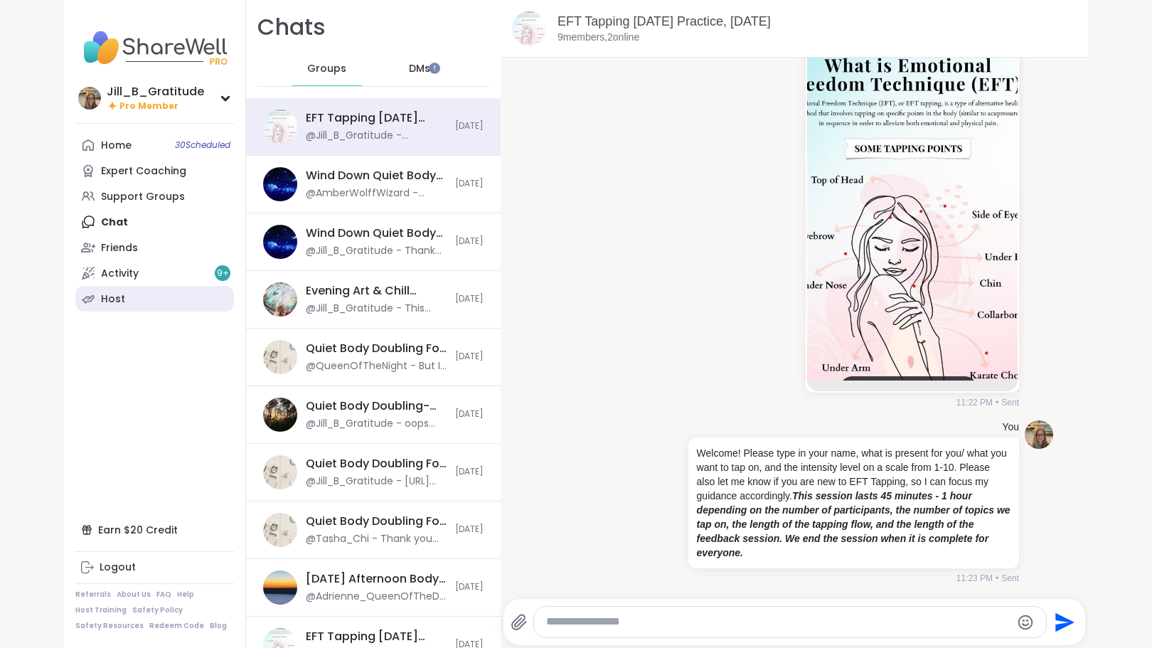
click at [141, 297] on link "Host" at bounding box center [154, 299] width 159 height 26
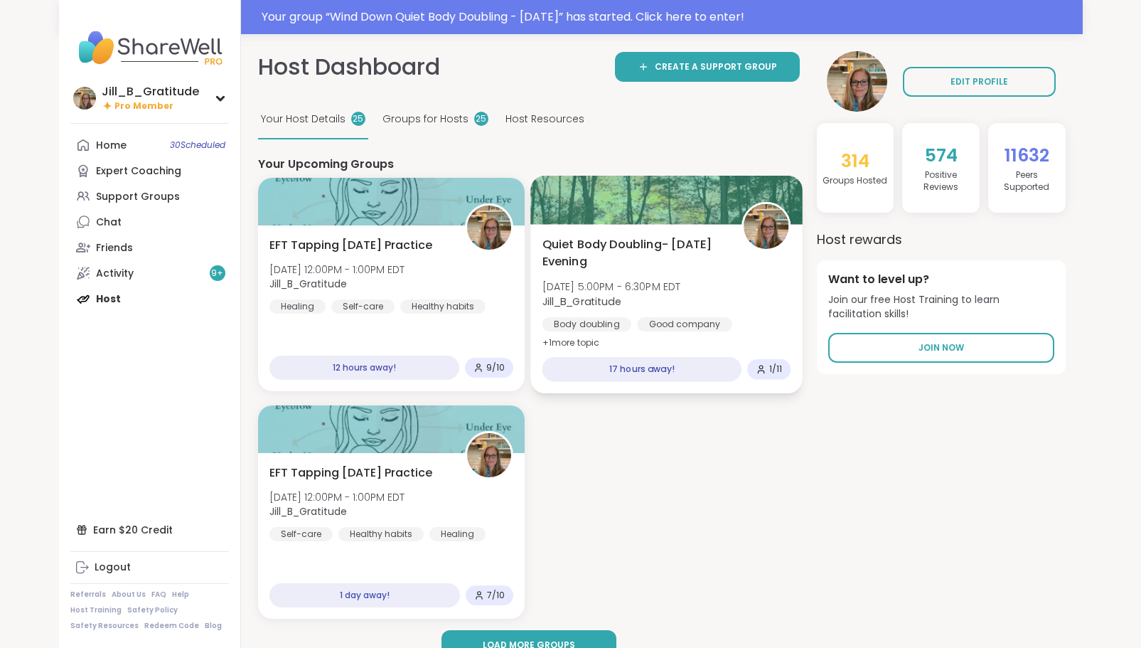
click at [756, 277] on div "Quiet Body Doubling- [DATE] Evening [DATE] 5:00PM - 6:30PM EDT Jill_B_Gratitude…" at bounding box center [666, 294] width 249 height 116
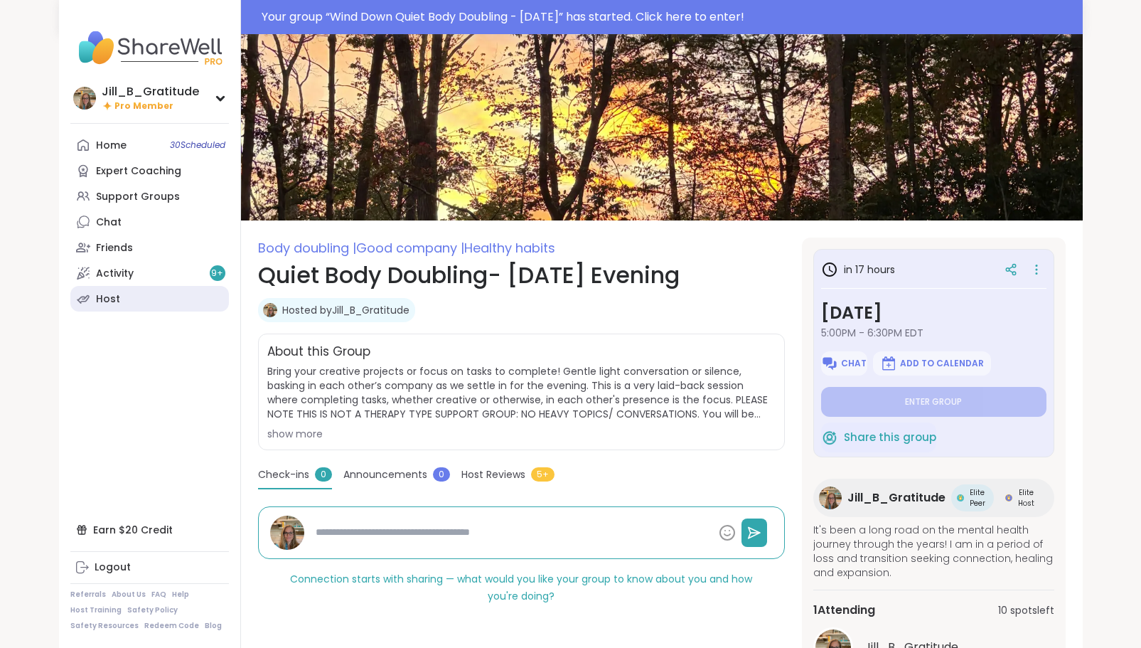
click at [151, 297] on link "Host" at bounding box center [149, 299] width 159 height 26
type textarea "*"
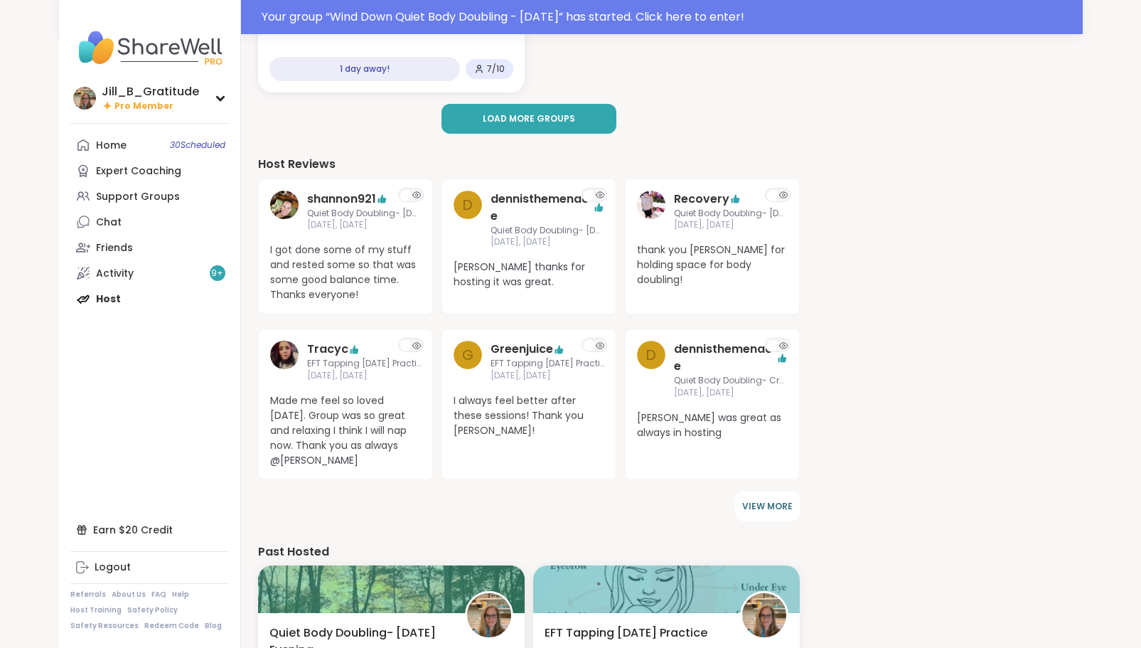
scroll to position [554, 0]
